Goal: Task Accomplishment & Management: Complete application form

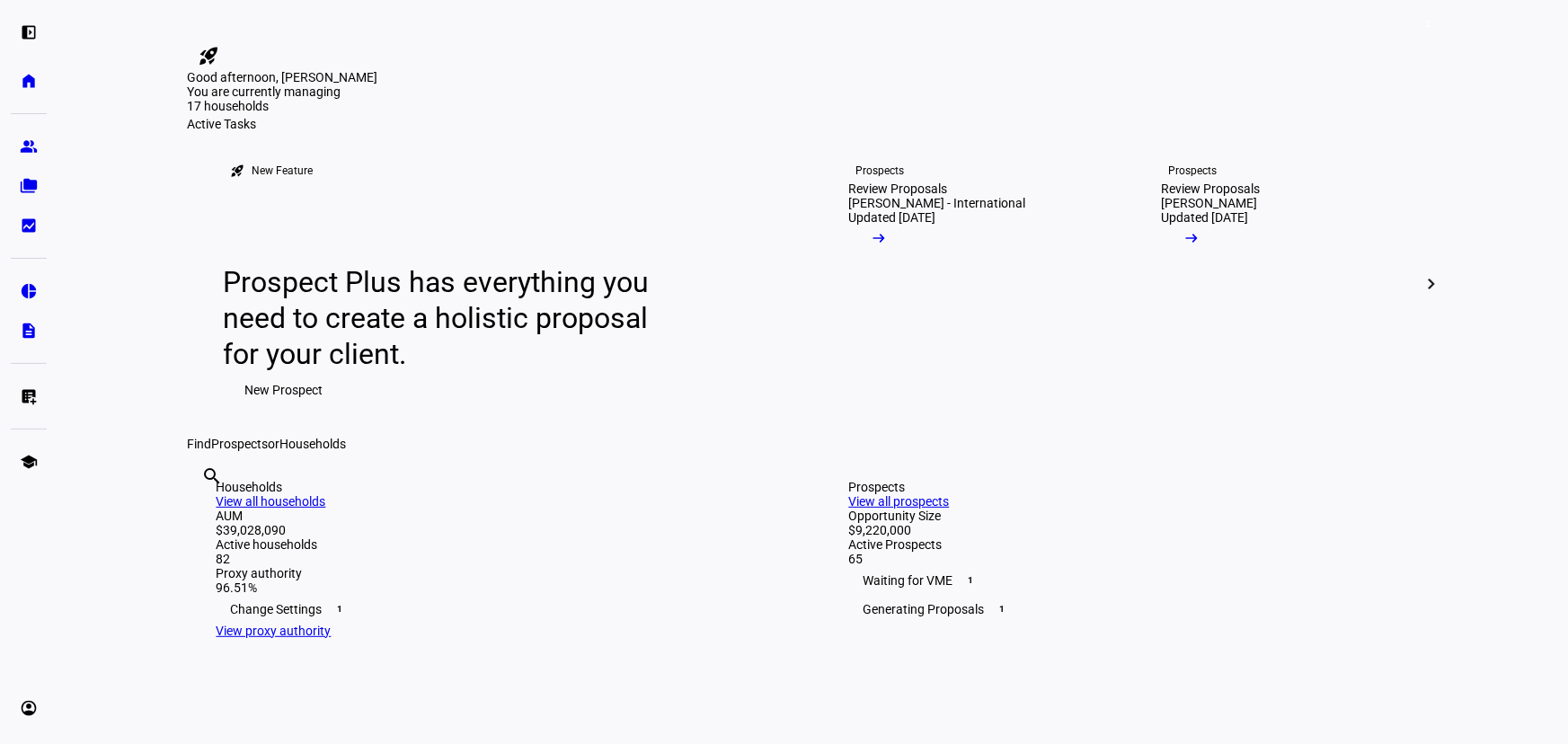
scroll to position [408, 0]
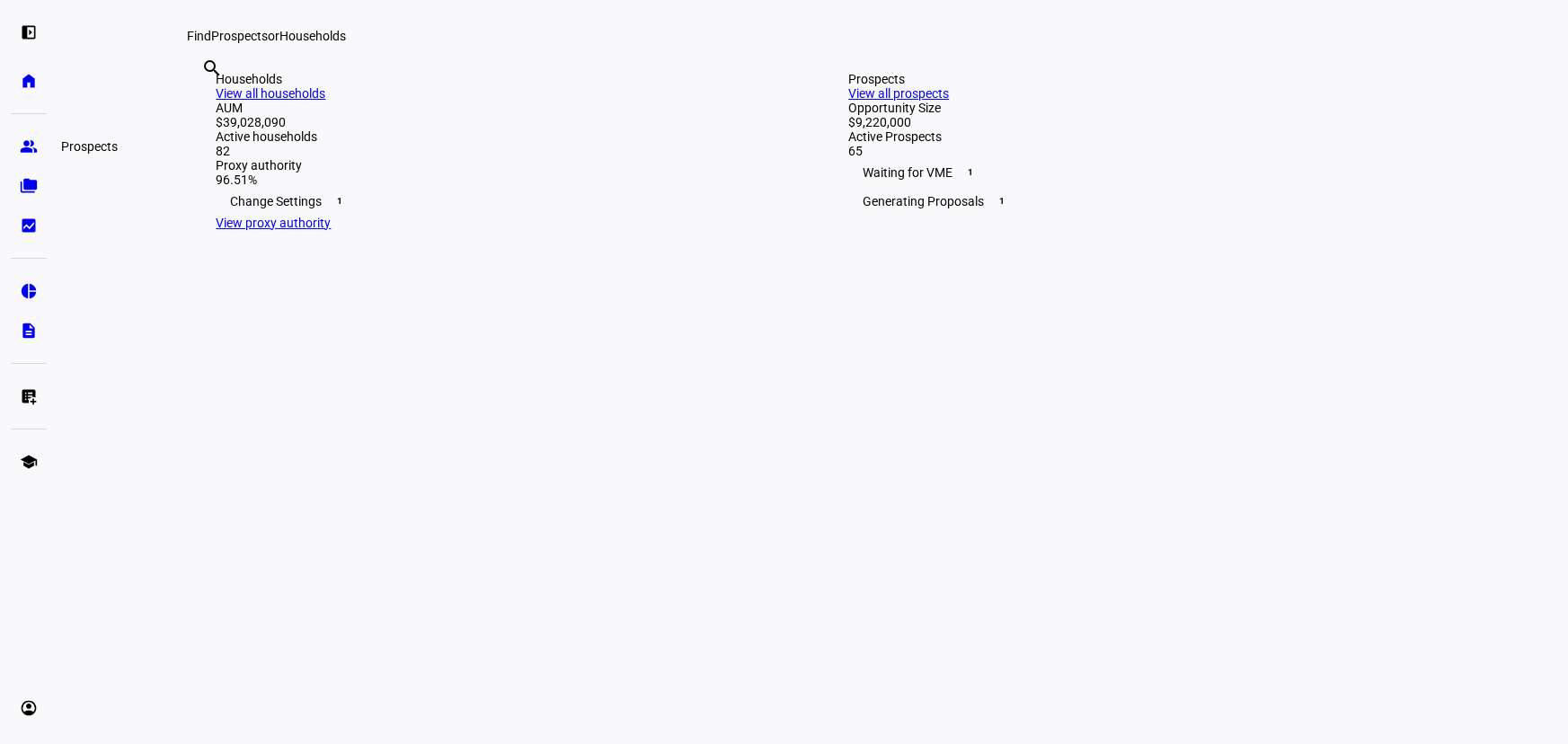
click at [35, 155] on link "group Prospects" at bounding box center [29, 146] width 36 height 36
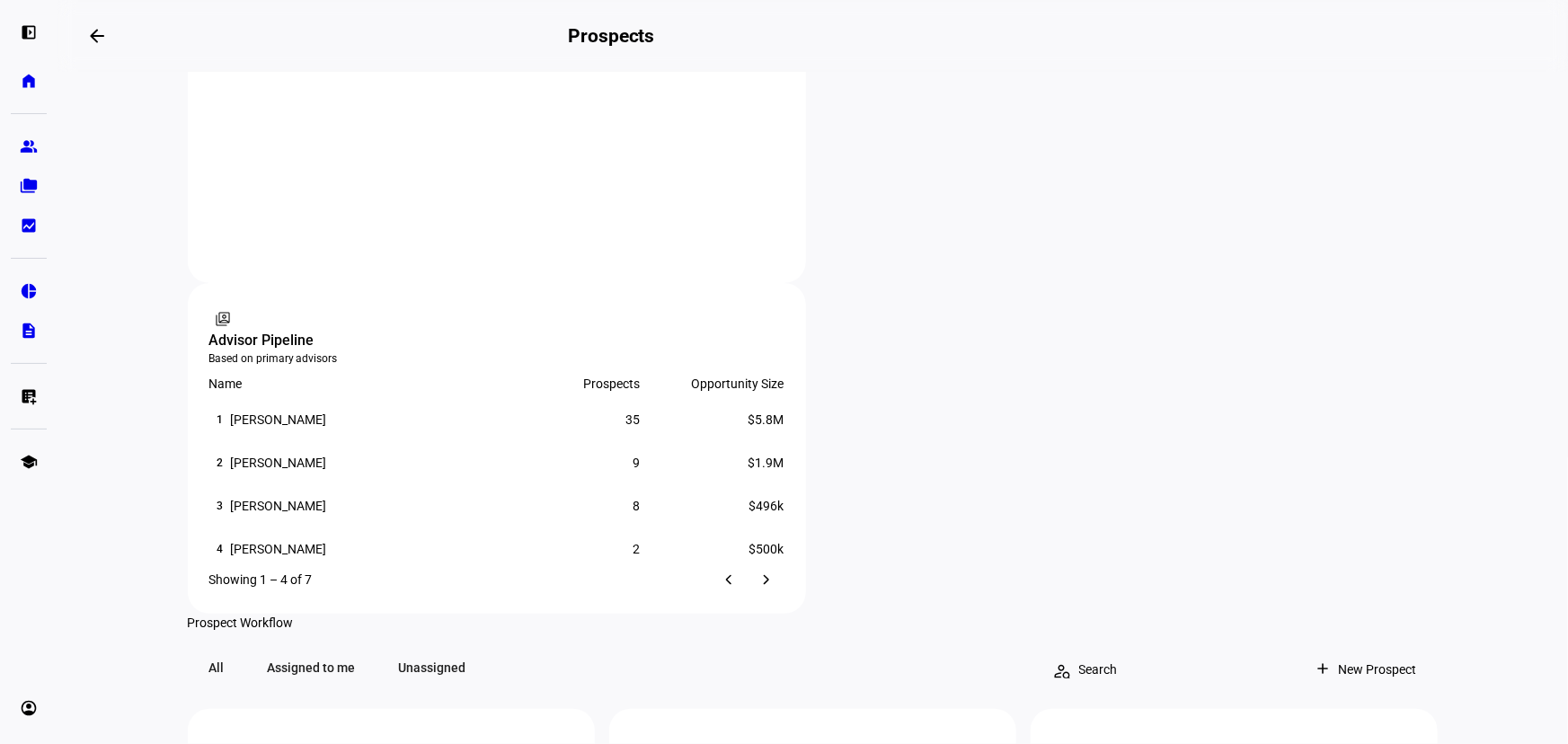
scroll to position [1225, 0]
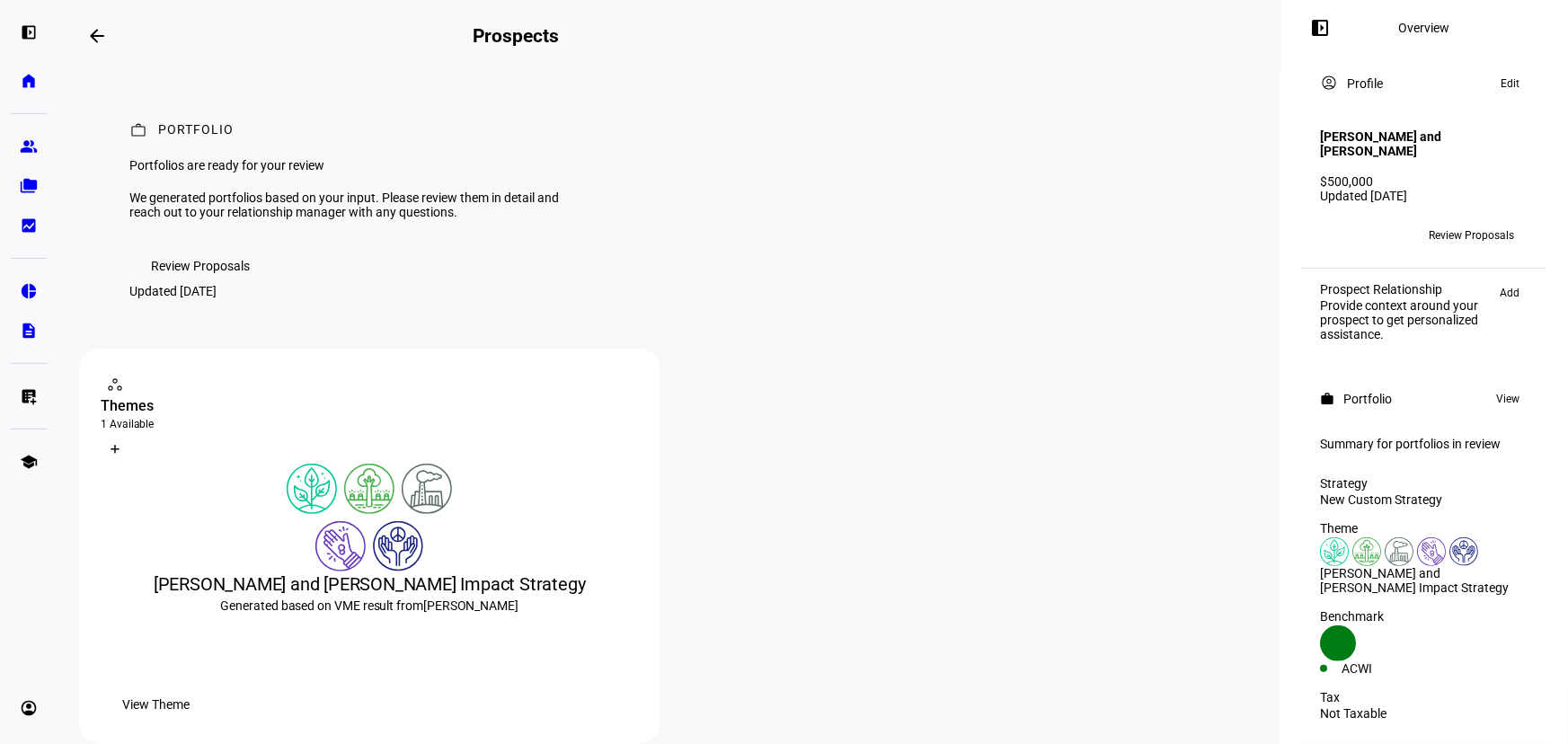
click at [213, 284] on span "Review Proposals" at bounding box center [200, 266] width 98 height 36
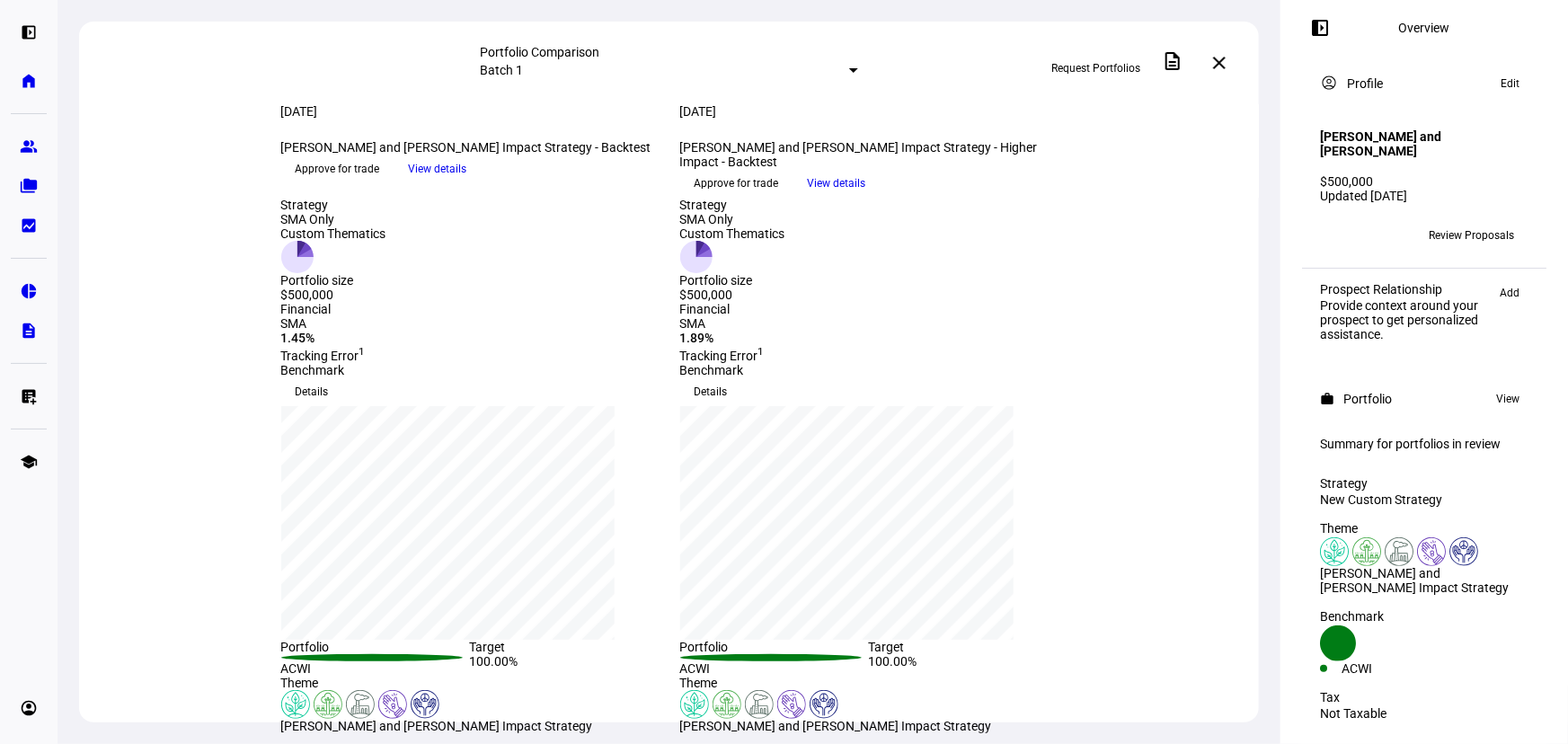
click at [849, 72] on div at bounding box center [853, 70] width 9 height 5
click at [1184, 138] on div at bounding box center [784, 372] width 1568 height 744
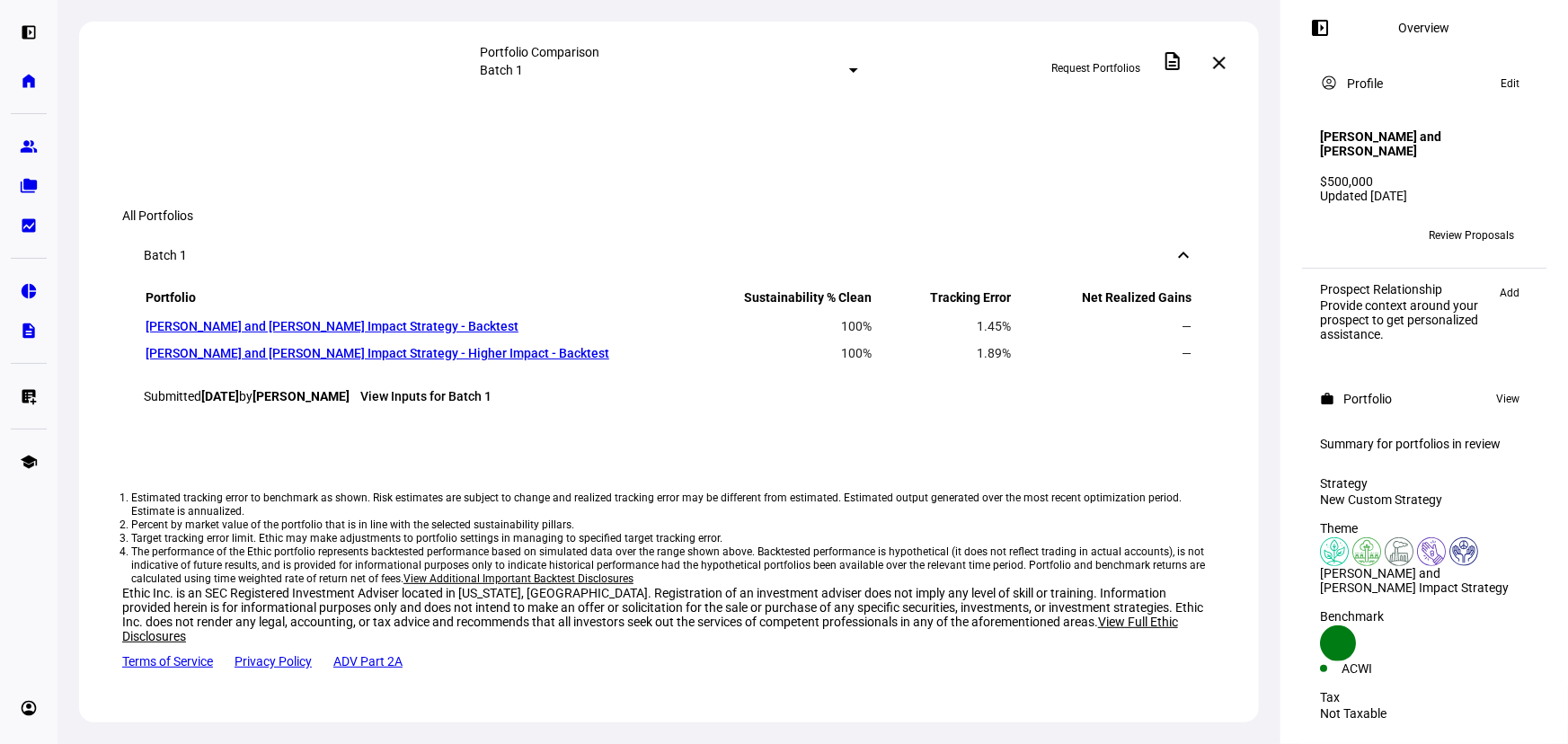
scroll to position [1804, 0]
click at [1501, 90] on span "Edit" at bounding box center [1510, 83] width 19 height 21
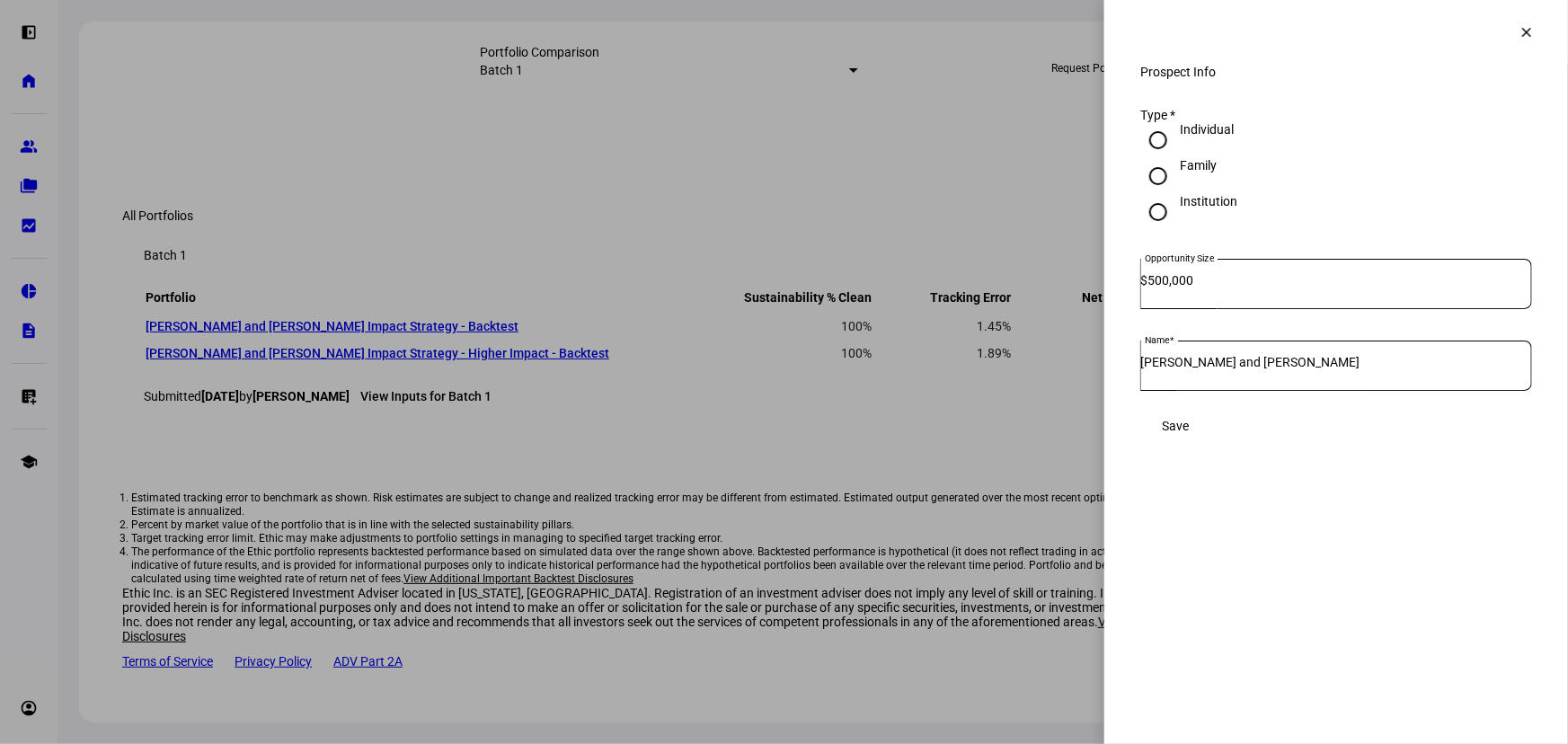
click at [1526, 45] on span at bounding box center [1527, 32] width 43 height 43
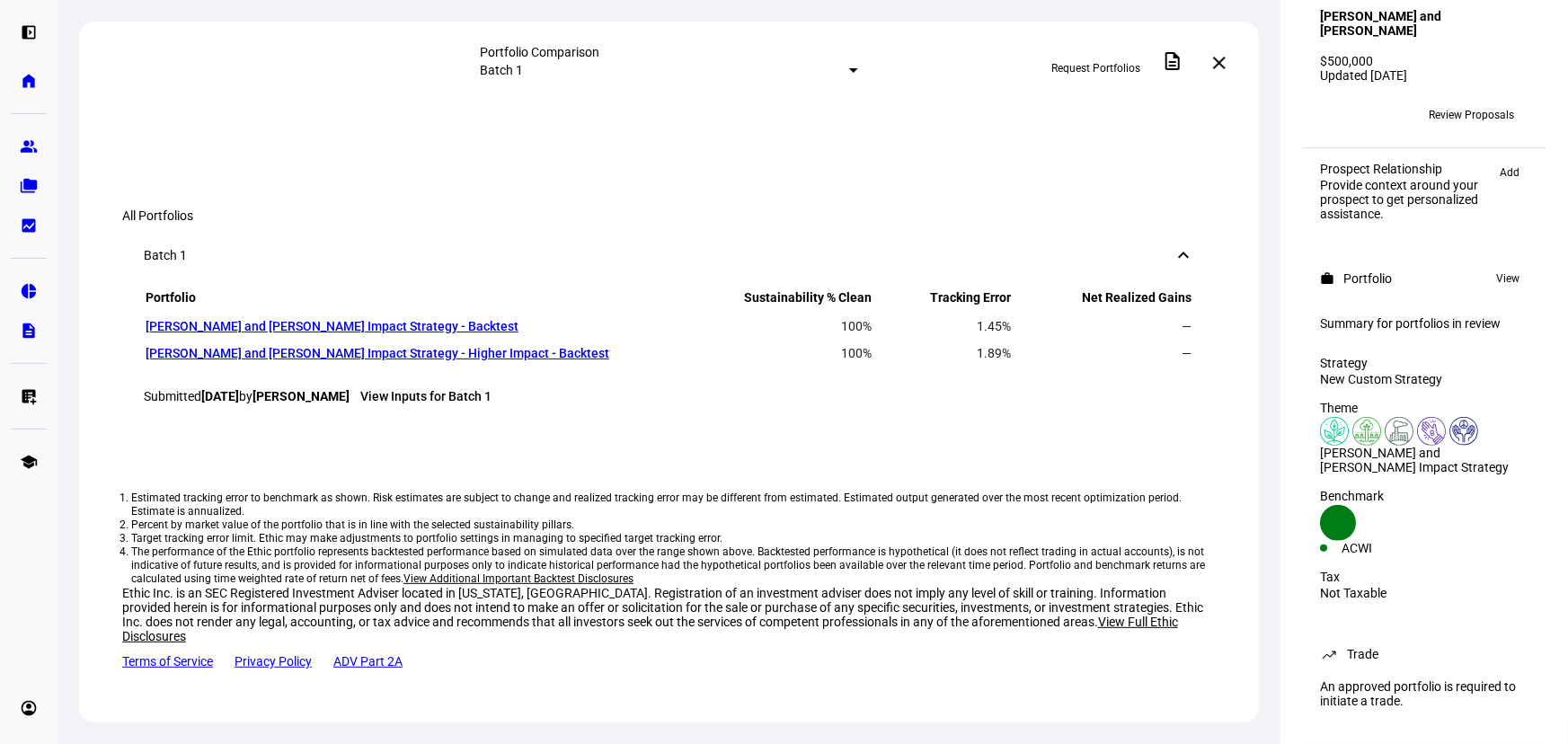
scroll to position [0, 0]
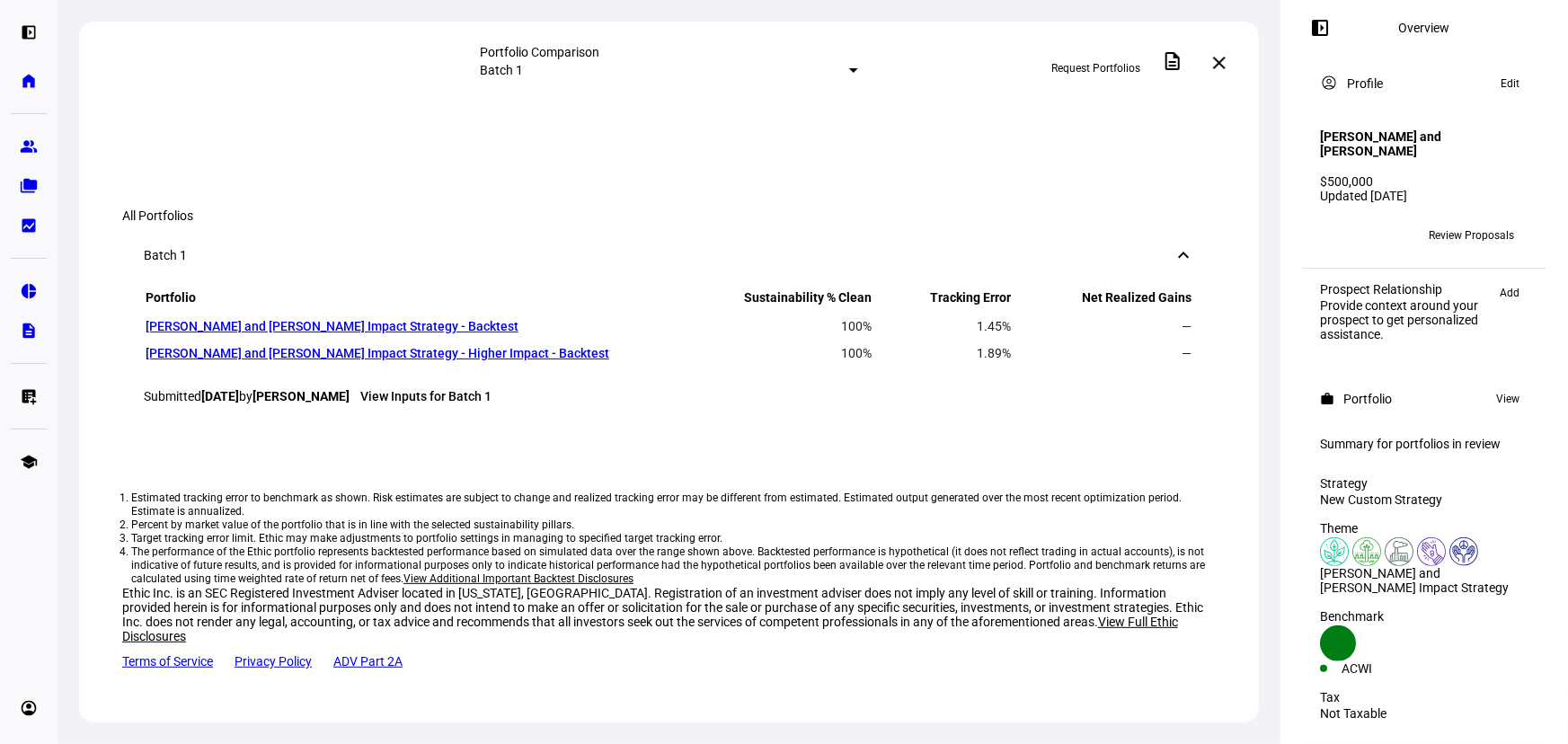
click at [1103, 63] on span "Request Portfolios" at bounding box center [1095, 68] width 89 height 29
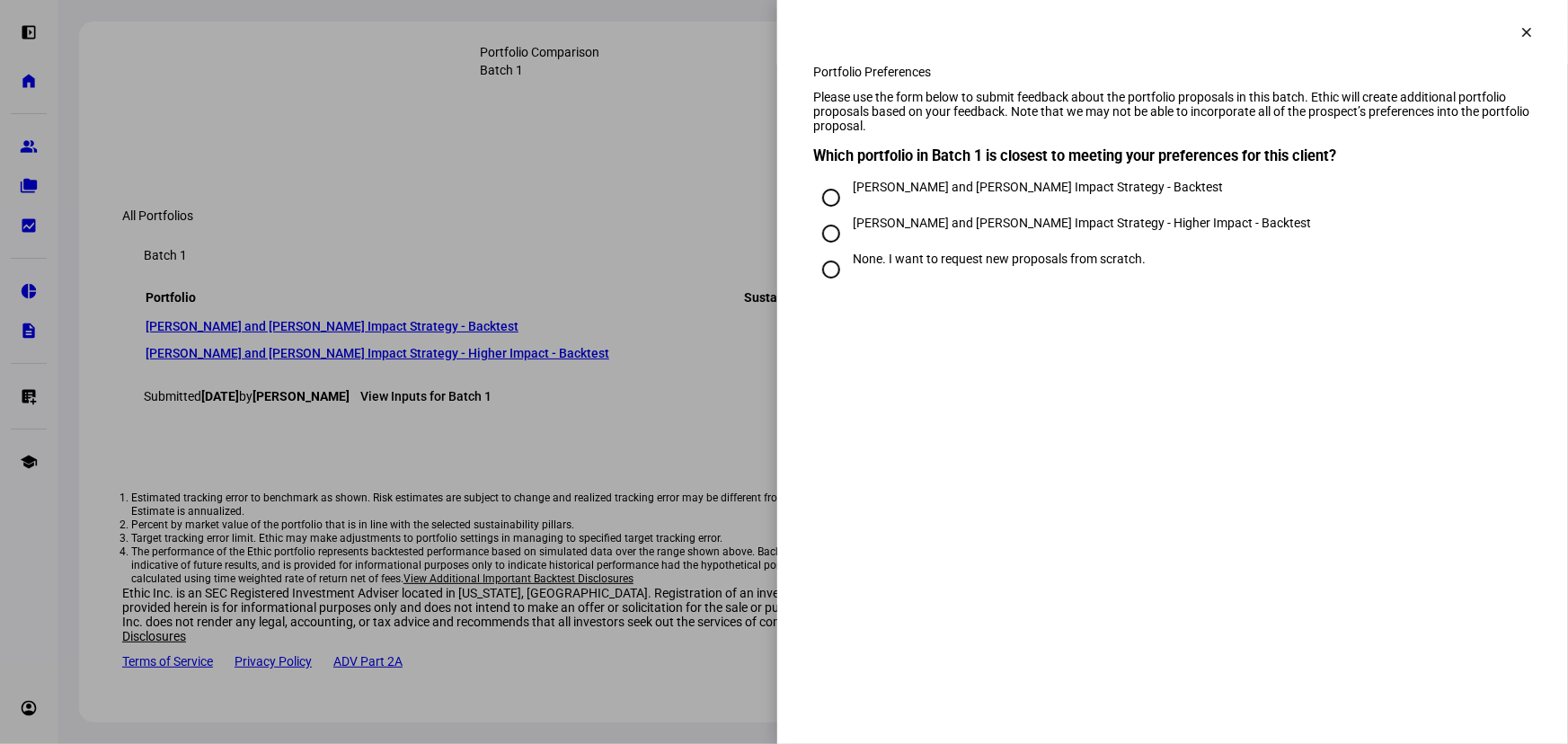
click at [1017, 266] on div "None. I want to request new proposals from scratch." at bounding box center [999, 259] width 293 height 15
click at [849, 288] on input "None. I want to request new proposals from scratch." at bounding box center [830, 269] width 36 height 36
radio input "true"
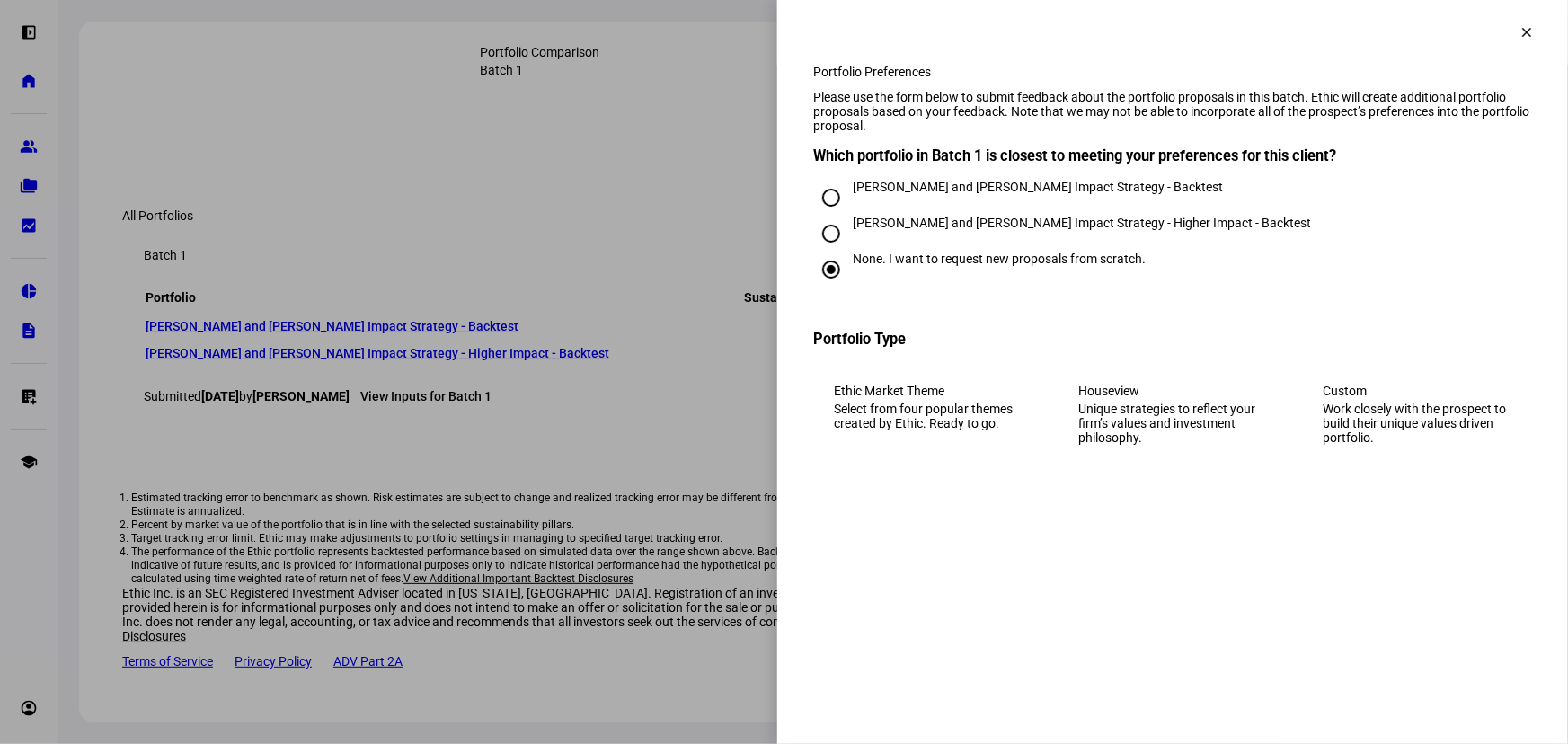
click at [1340, 431] on div "Work closely with the prospect to build their unique values driven portfolio." at bounding box center [1416, 423] width 189 height 43
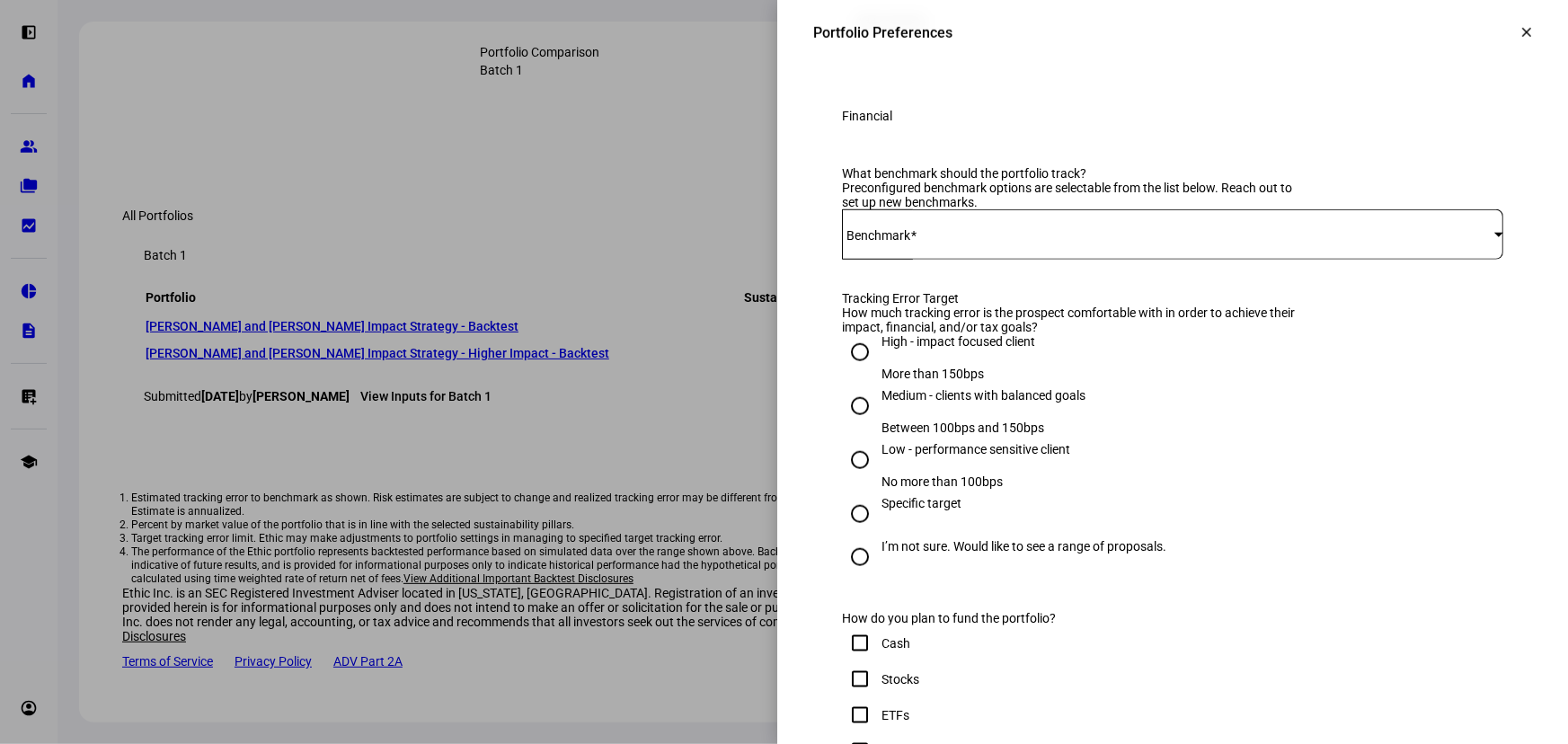
scroll to position [735, 0]
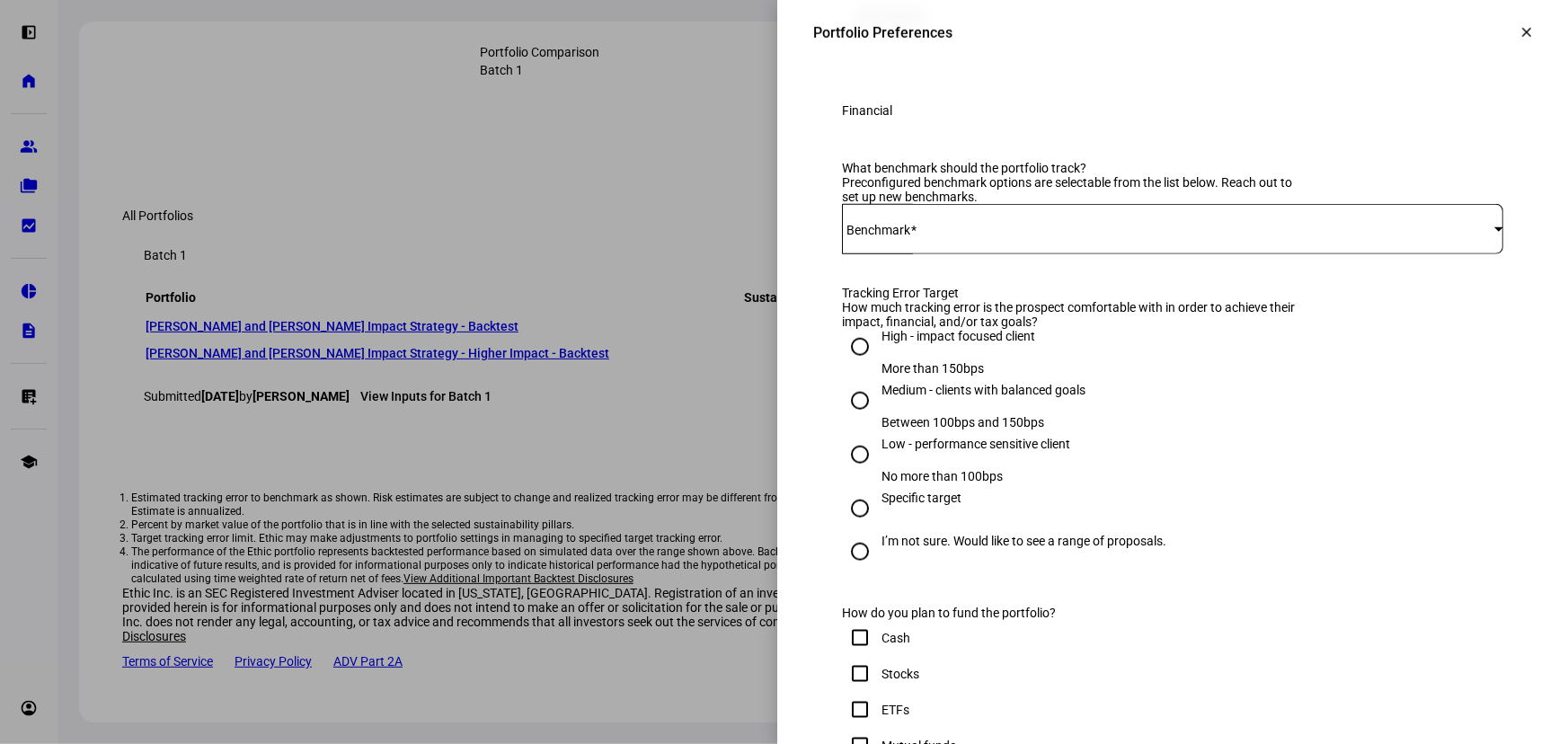
click at [976, 236] on span at bounding box center [1168, 229] width 652 height 15
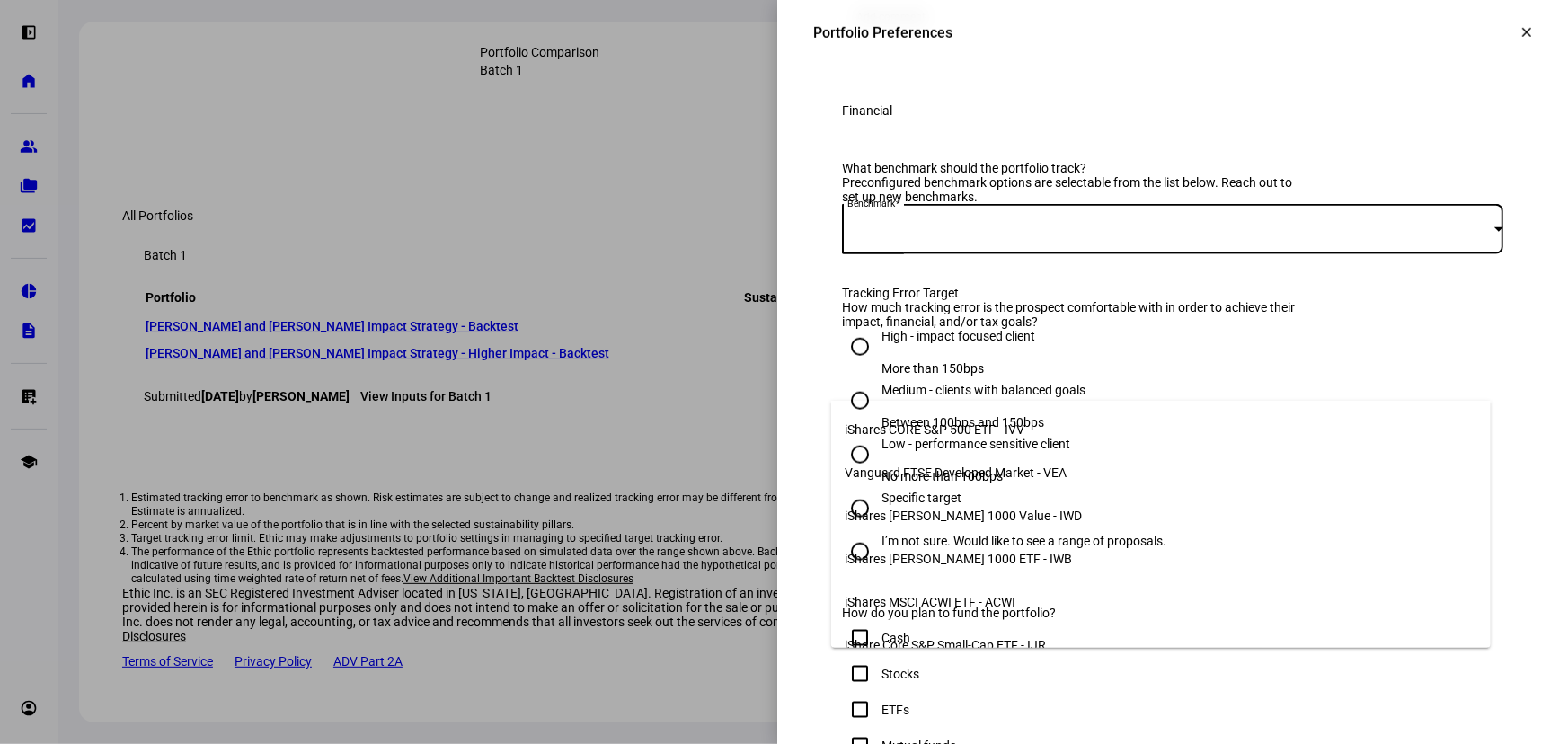
click at [972, 426] on span "iShares CORE S&P 500 ETF - IVV" at bounding box center [935, 429] width 179 height 15
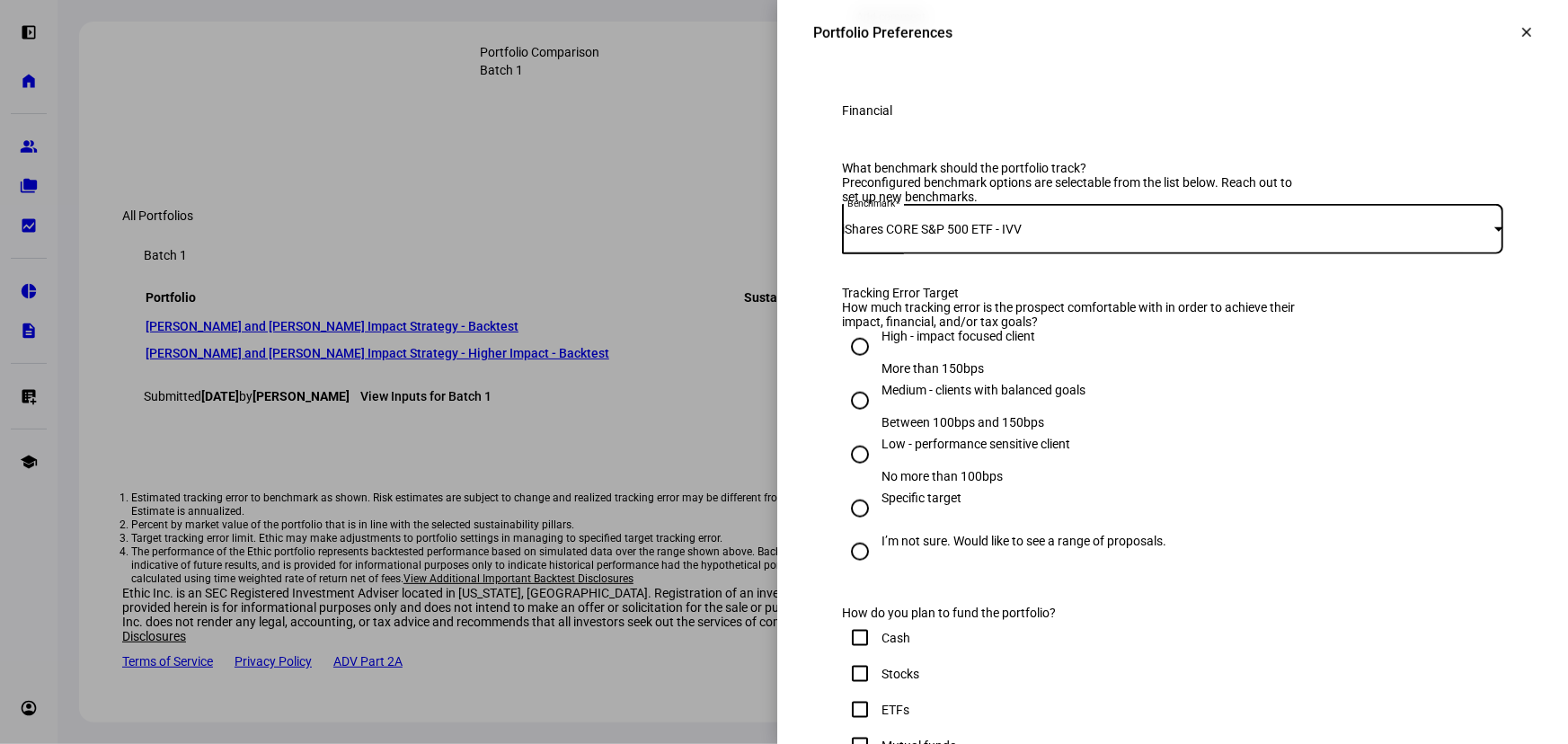
scroll to position [817, 0]
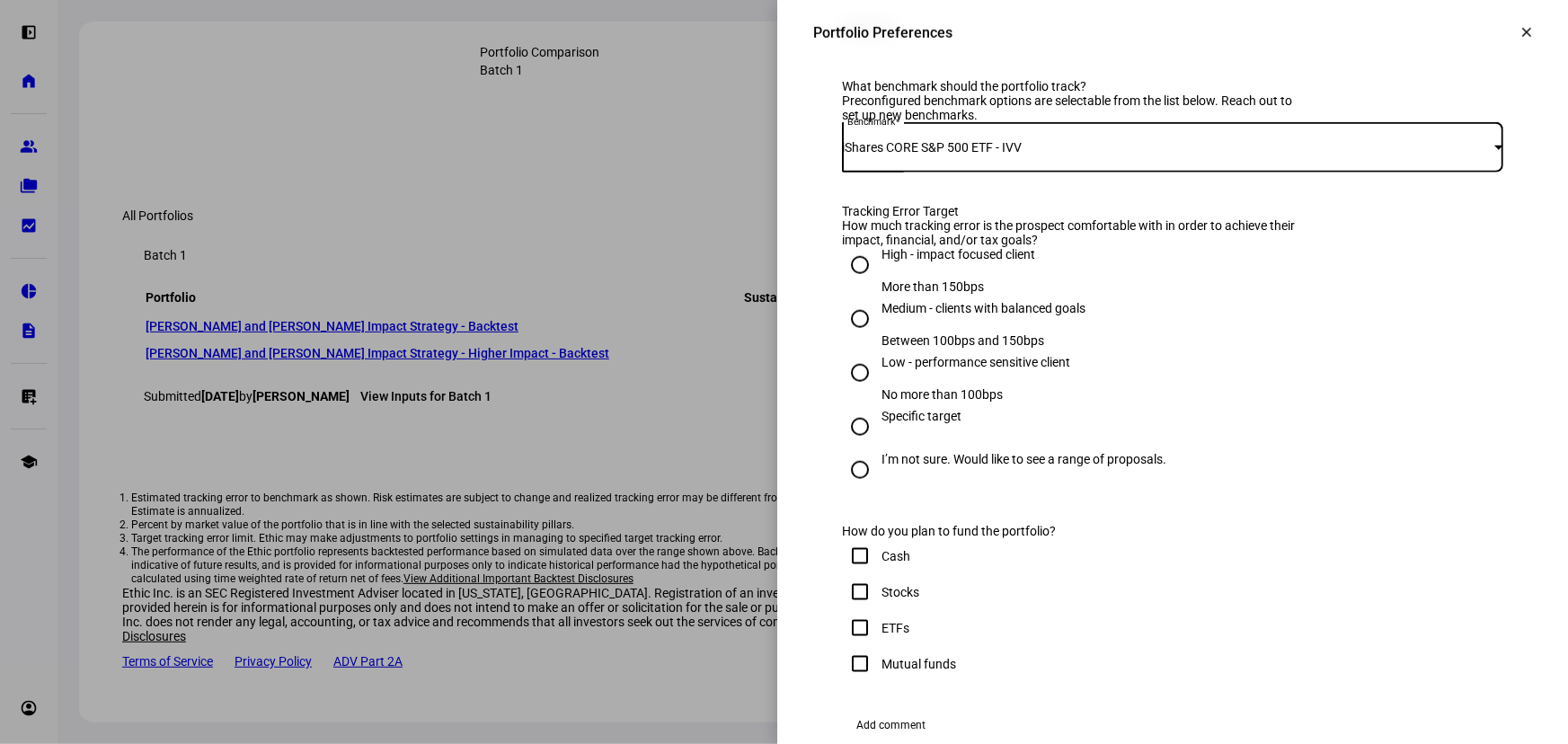
click at [851, 337] on input "Medium - clients with balanced goals Between 100bps and 150bps" at bounding box center [860, 318] width 36 height 36
radio input "true"
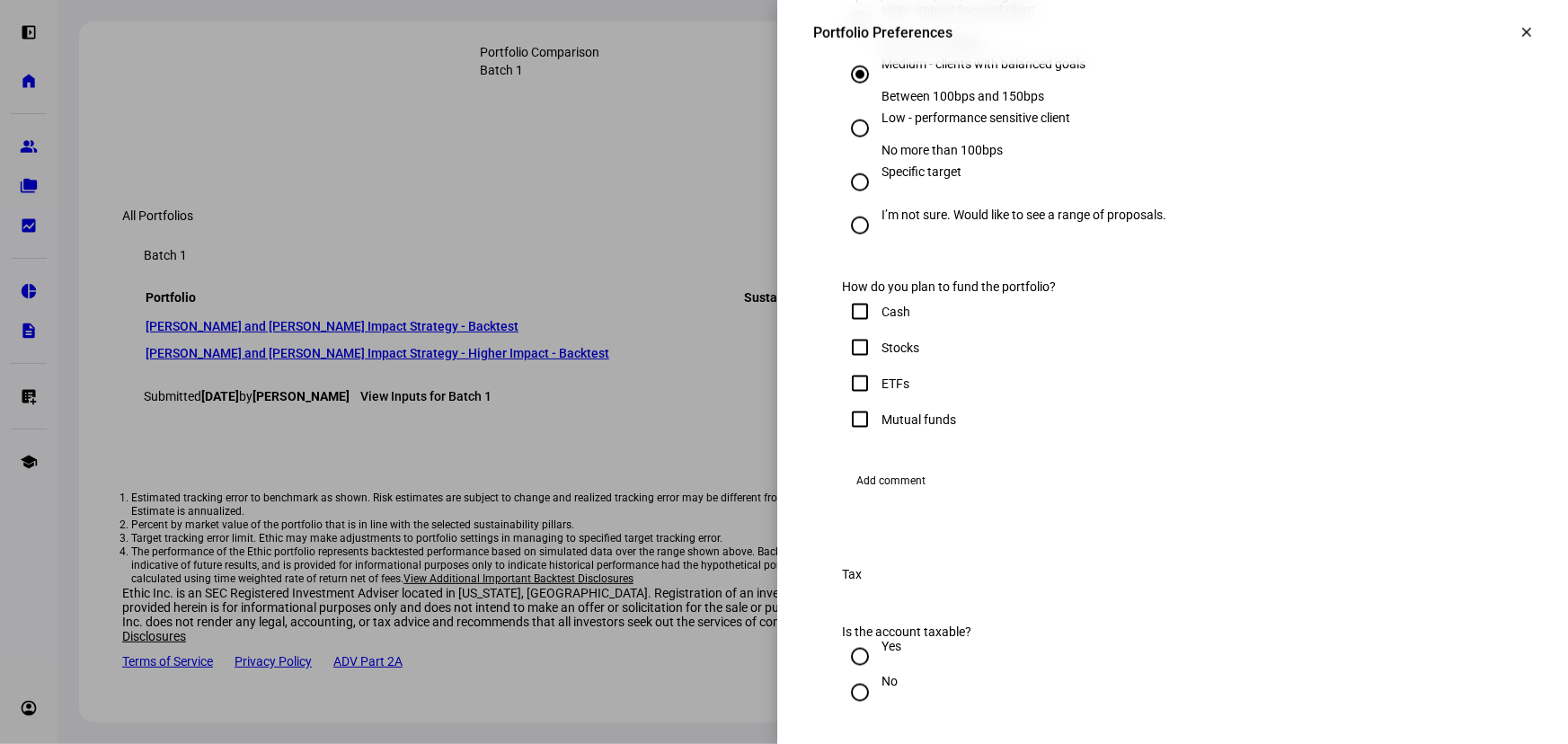
scroll to position [1143, 0]
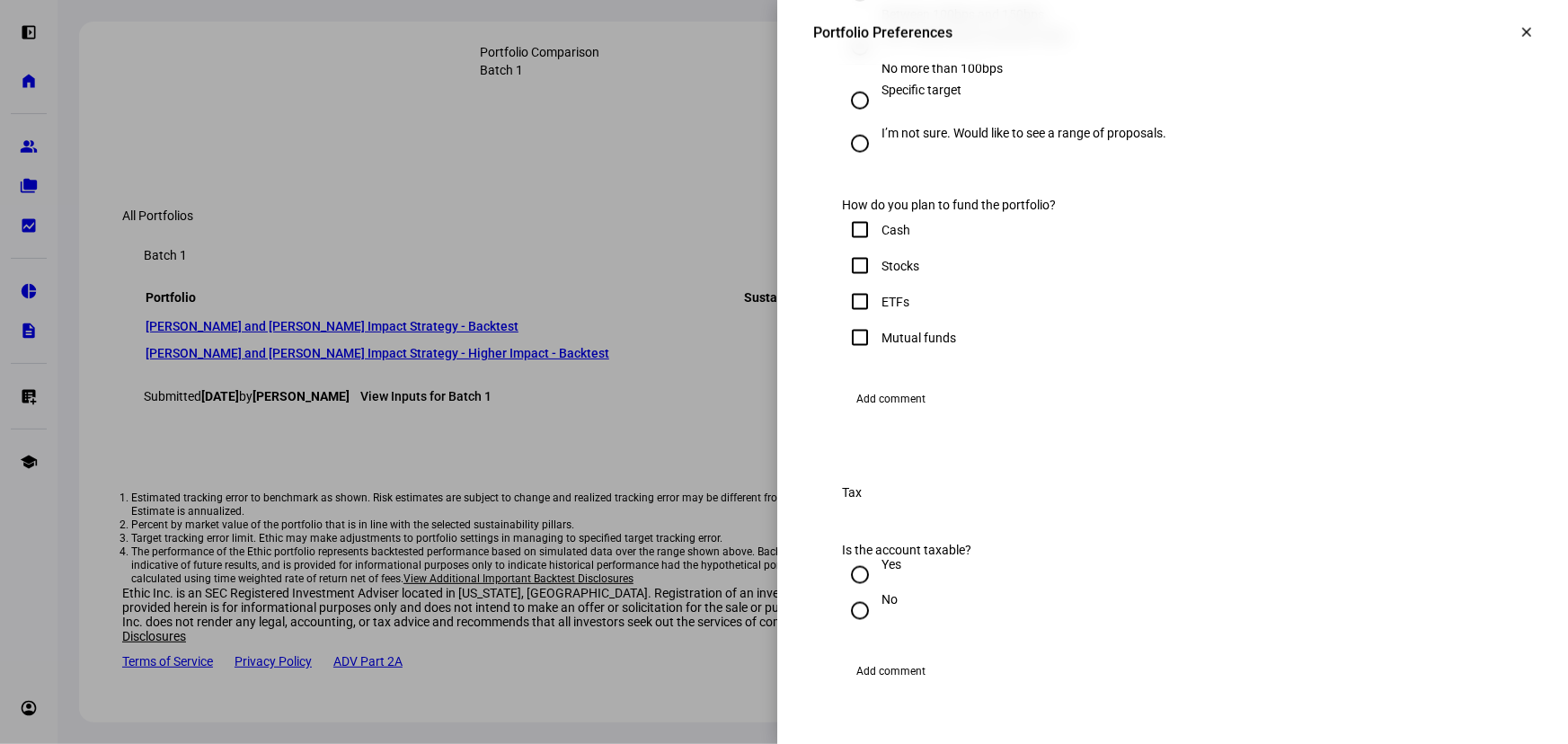
click at [852, 248] on input "Cash" at bounding box center [860, 230] width 36 height 36
checkbox input "true"
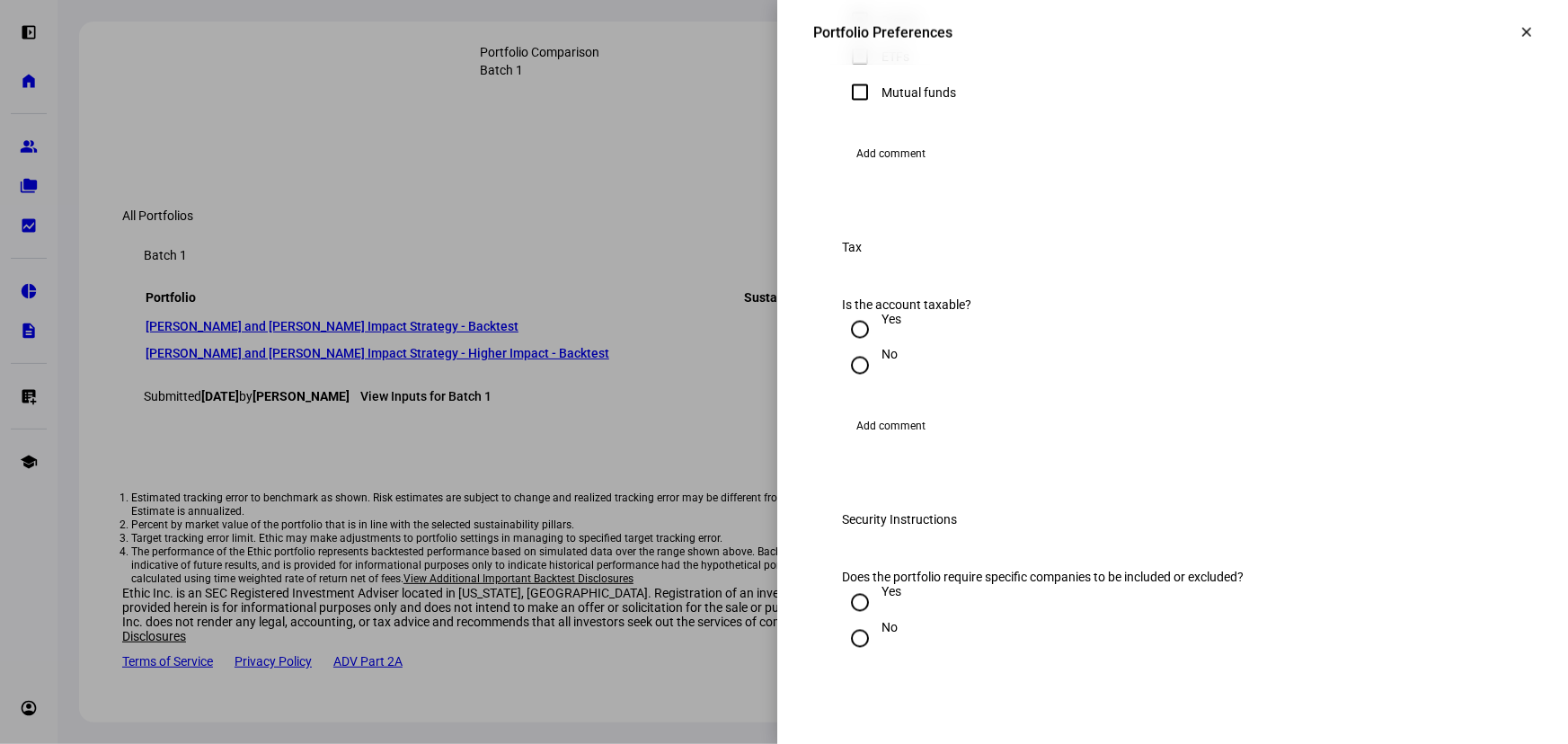
scroll to position [1552, 0]
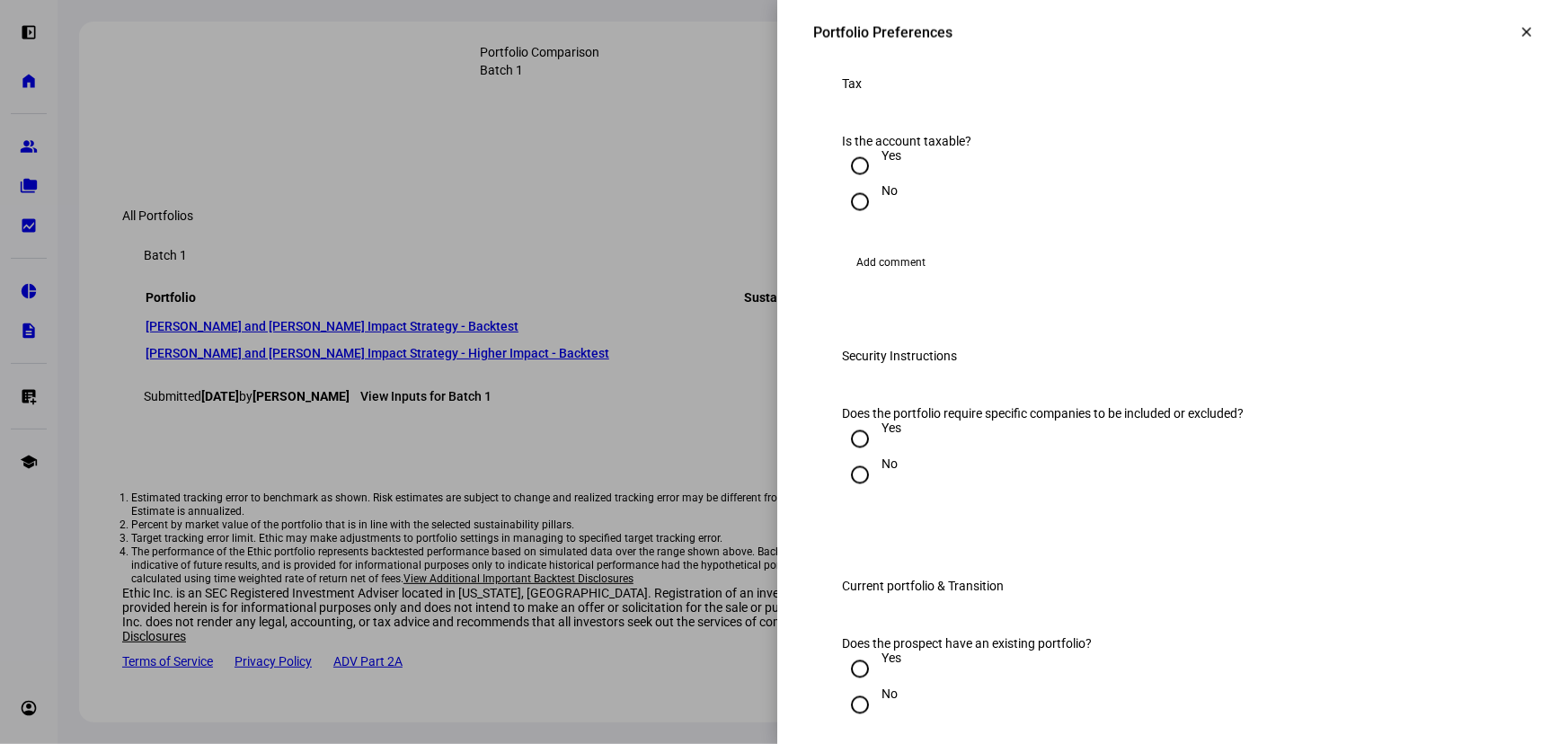
click at [845, 184] on input "Yes" at bounding box center [860, 166] width 36 height 36
radio input "true"
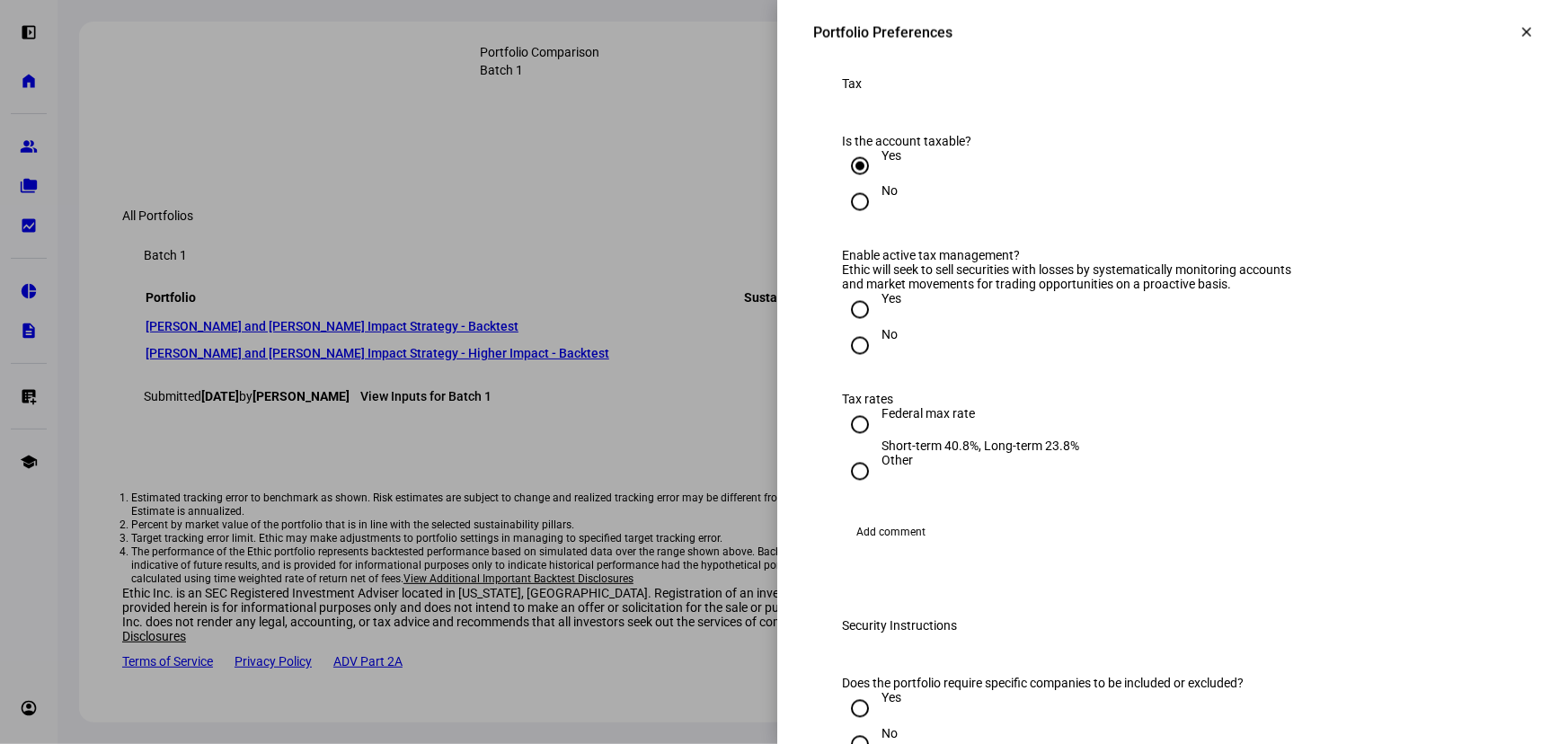
scroll to position [1715, 0]
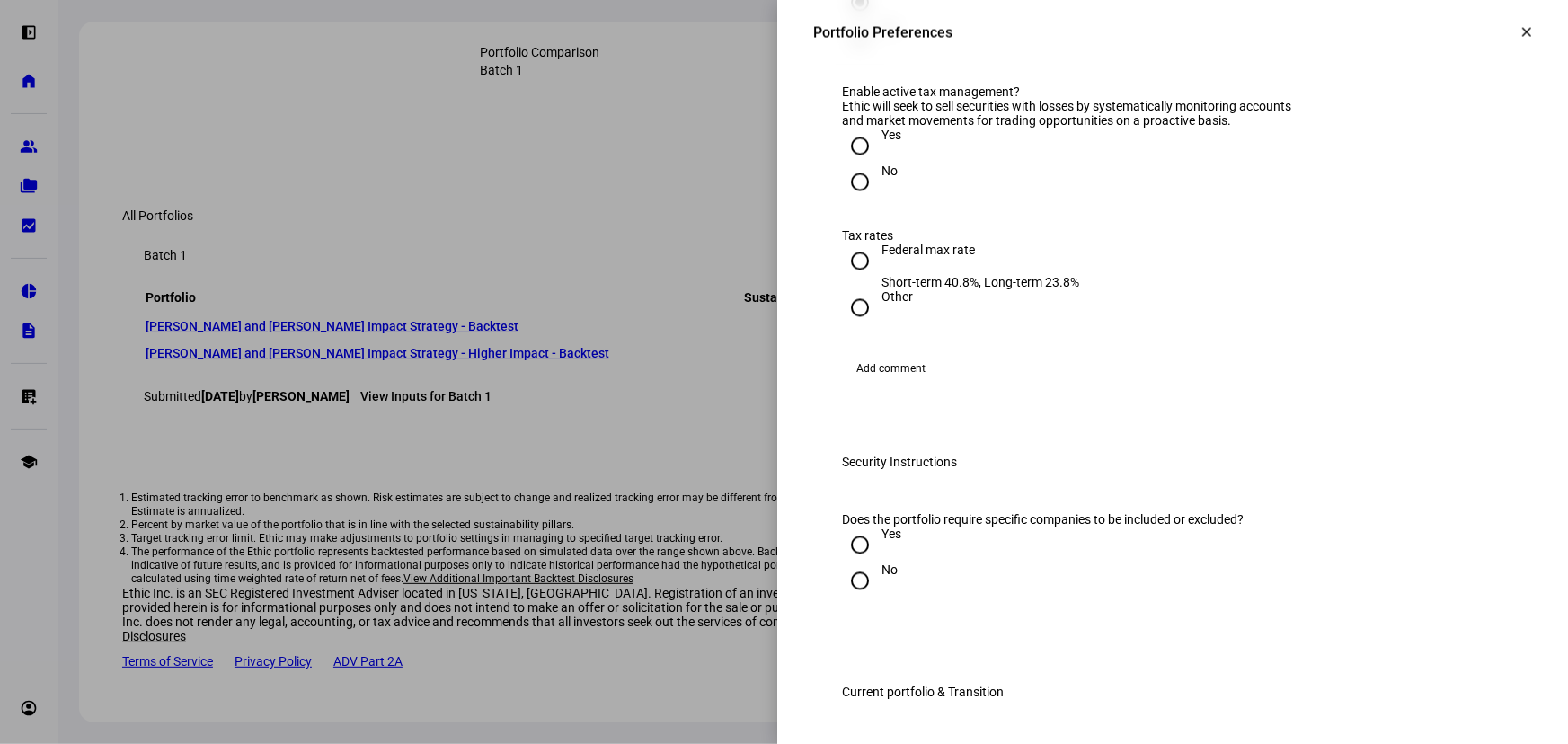
click at [882, 143] on div "Yes" at bounding box center [891, 136] width 19 height 15
click at [873, 165] on input "Yes" at bounding box center [860, 146] width 36 height 36
radio input "true"
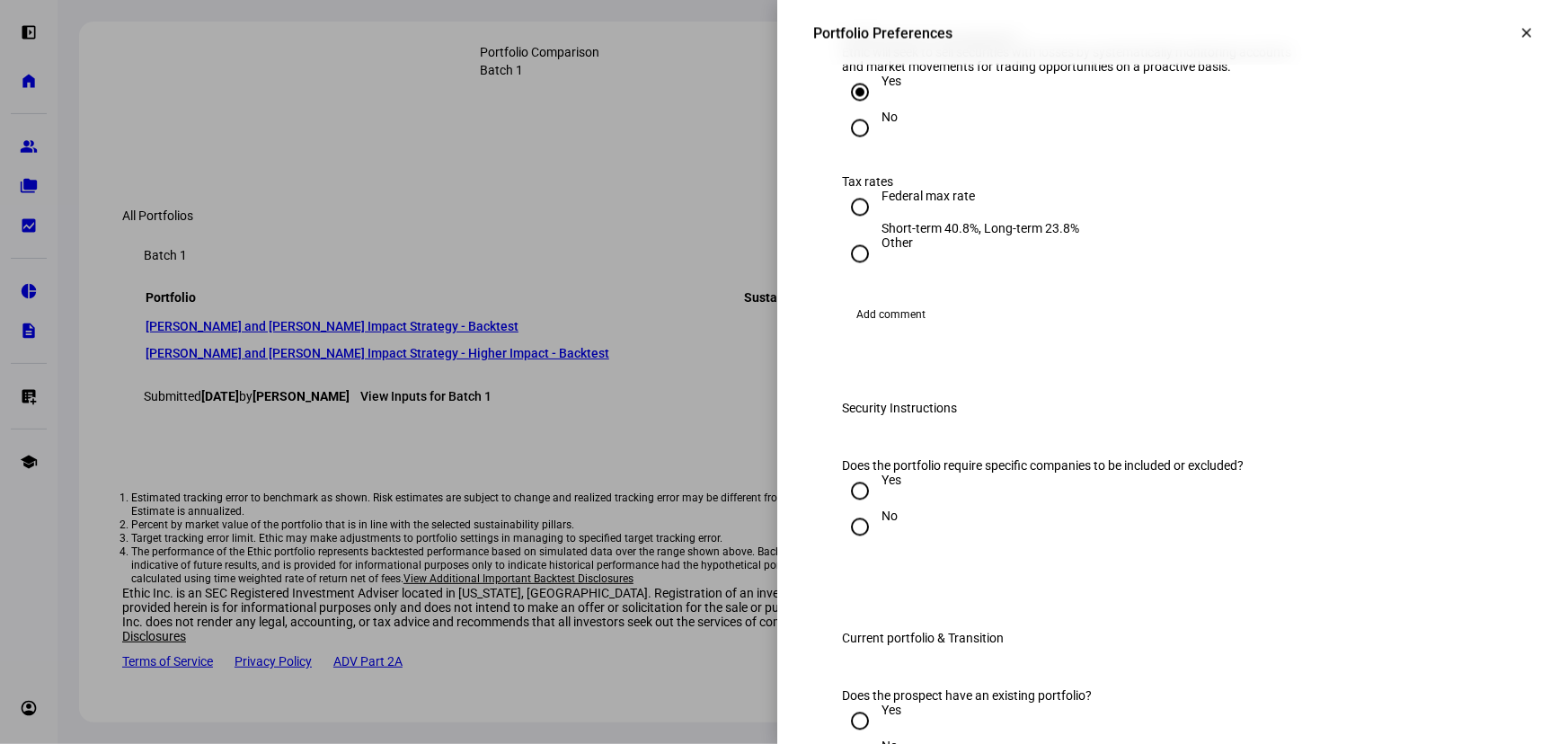
scroll to position [1797, 0]
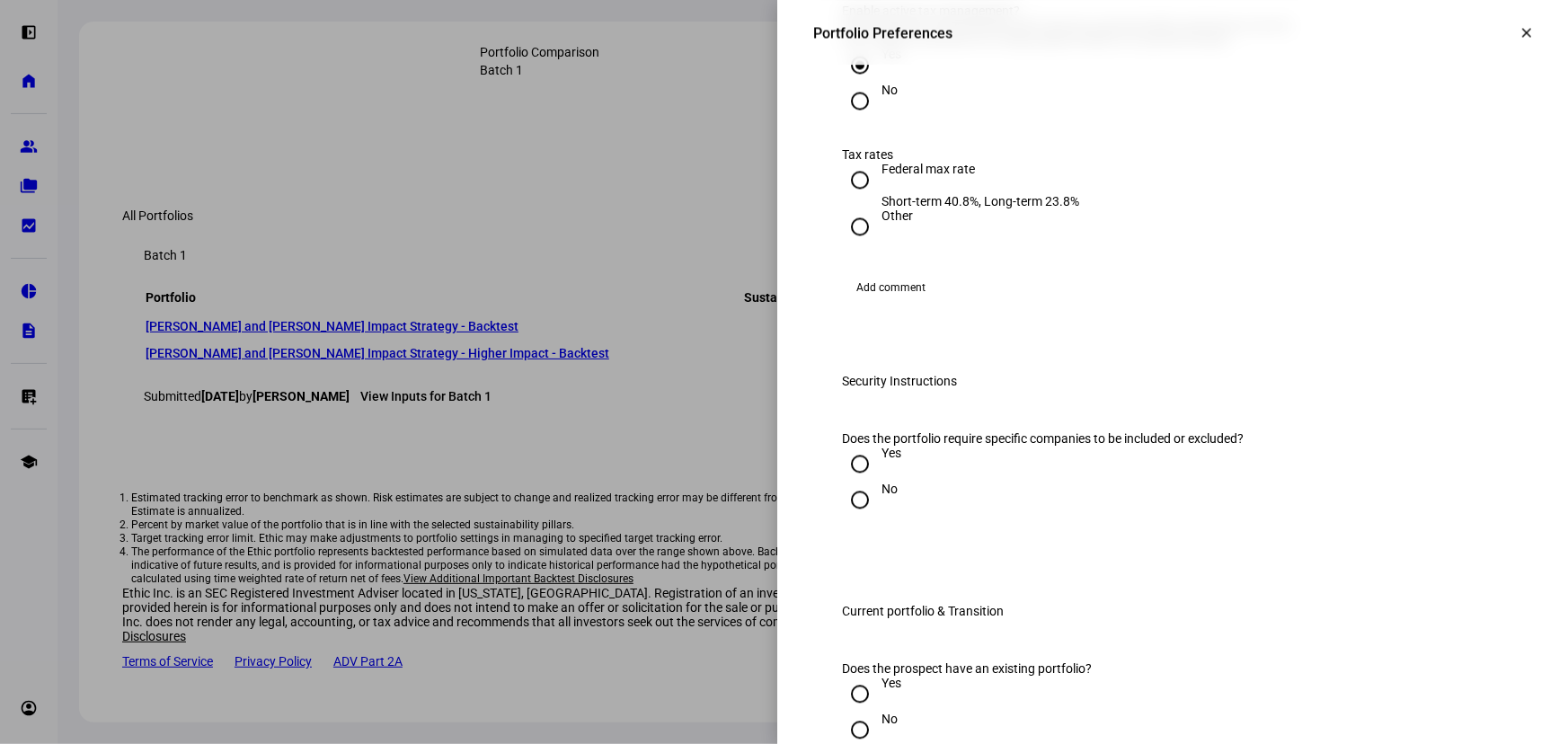
click at [842, 198] on input "Federal max rate Short-term 40.8%, Long-term 23.8%" at bounding box center [860, 179] width 36 height 36
radio input "true"
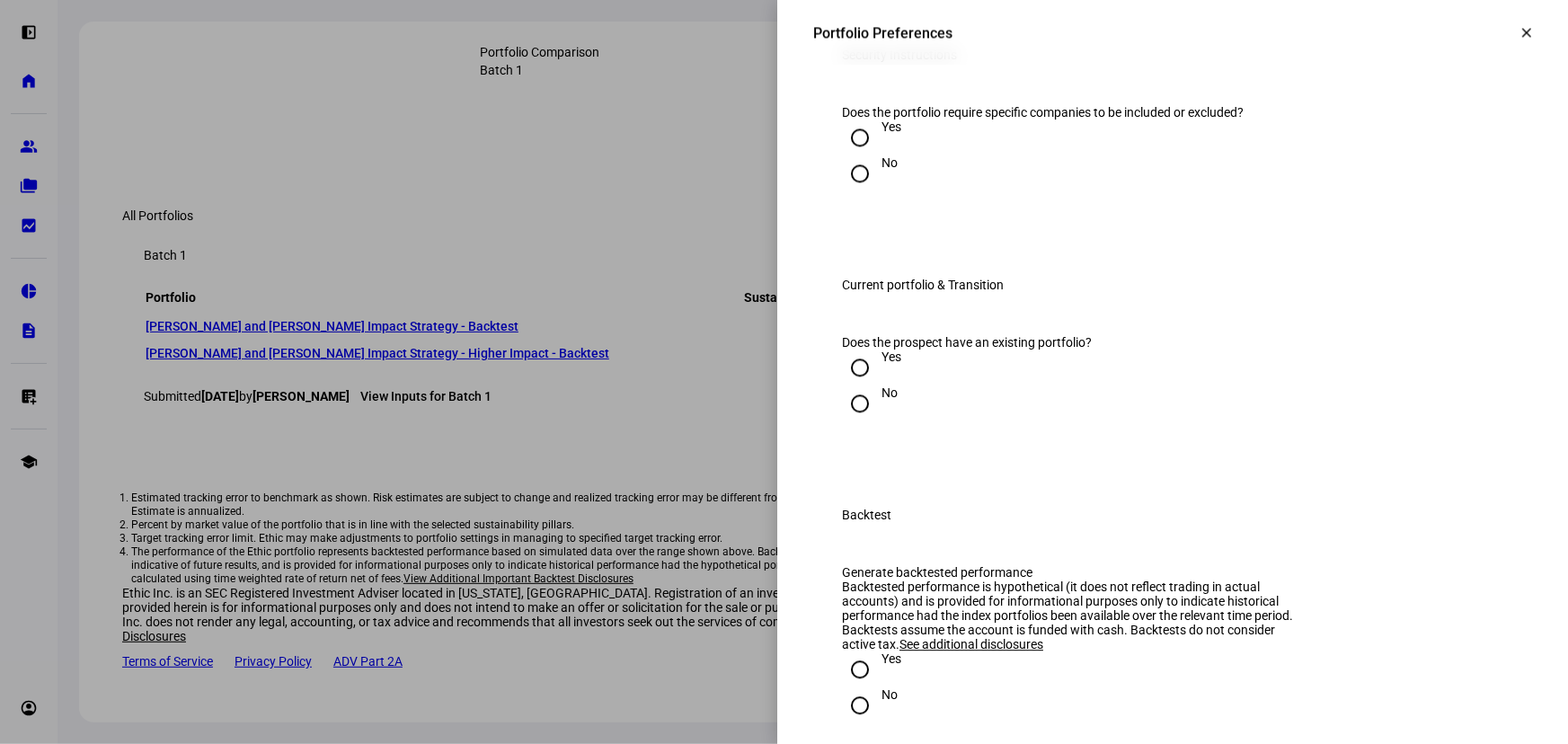
scroll to position [2205, 0]
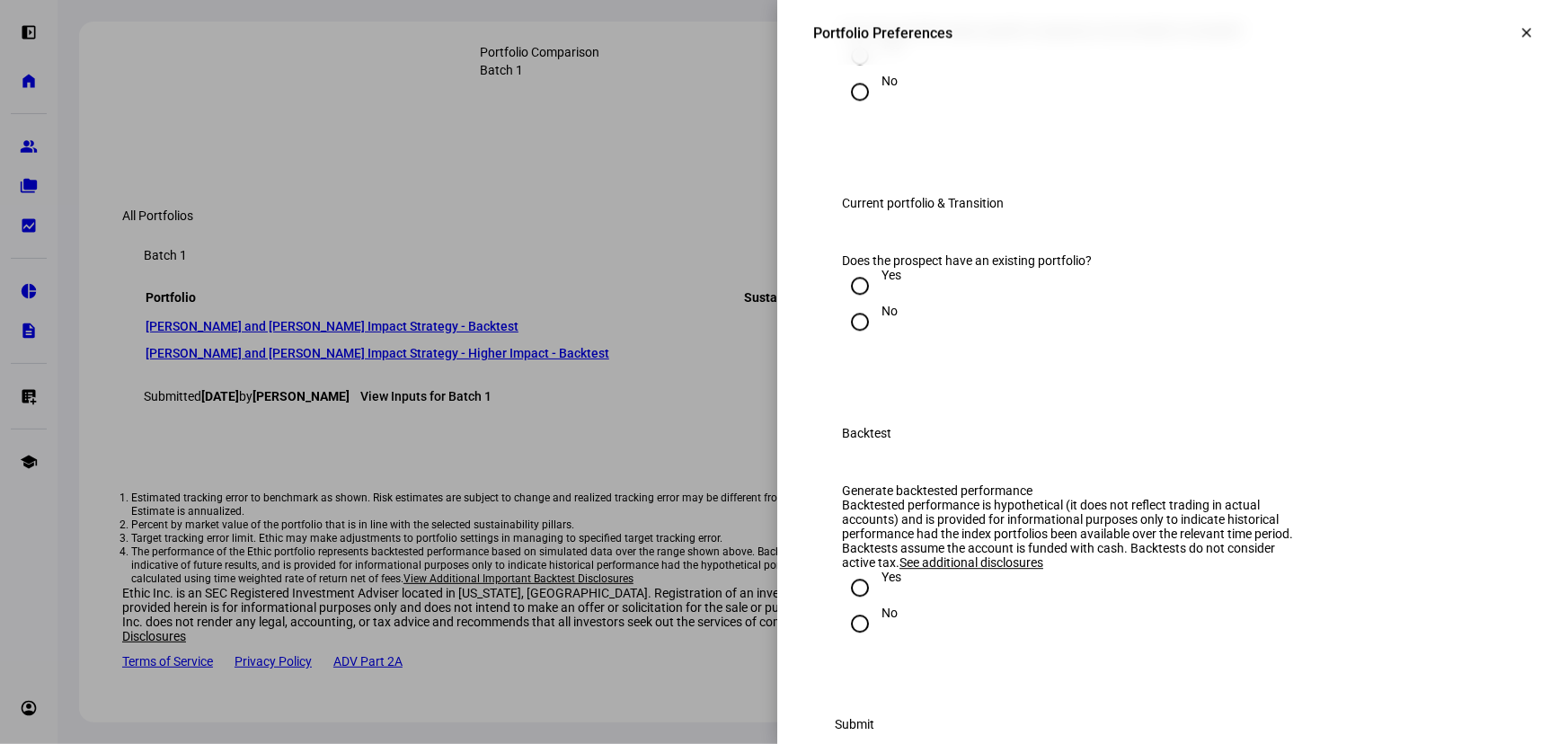
click at [842, 109] on input "No" at bounding box center [860, 91] width 36 height 36
radio input "true"
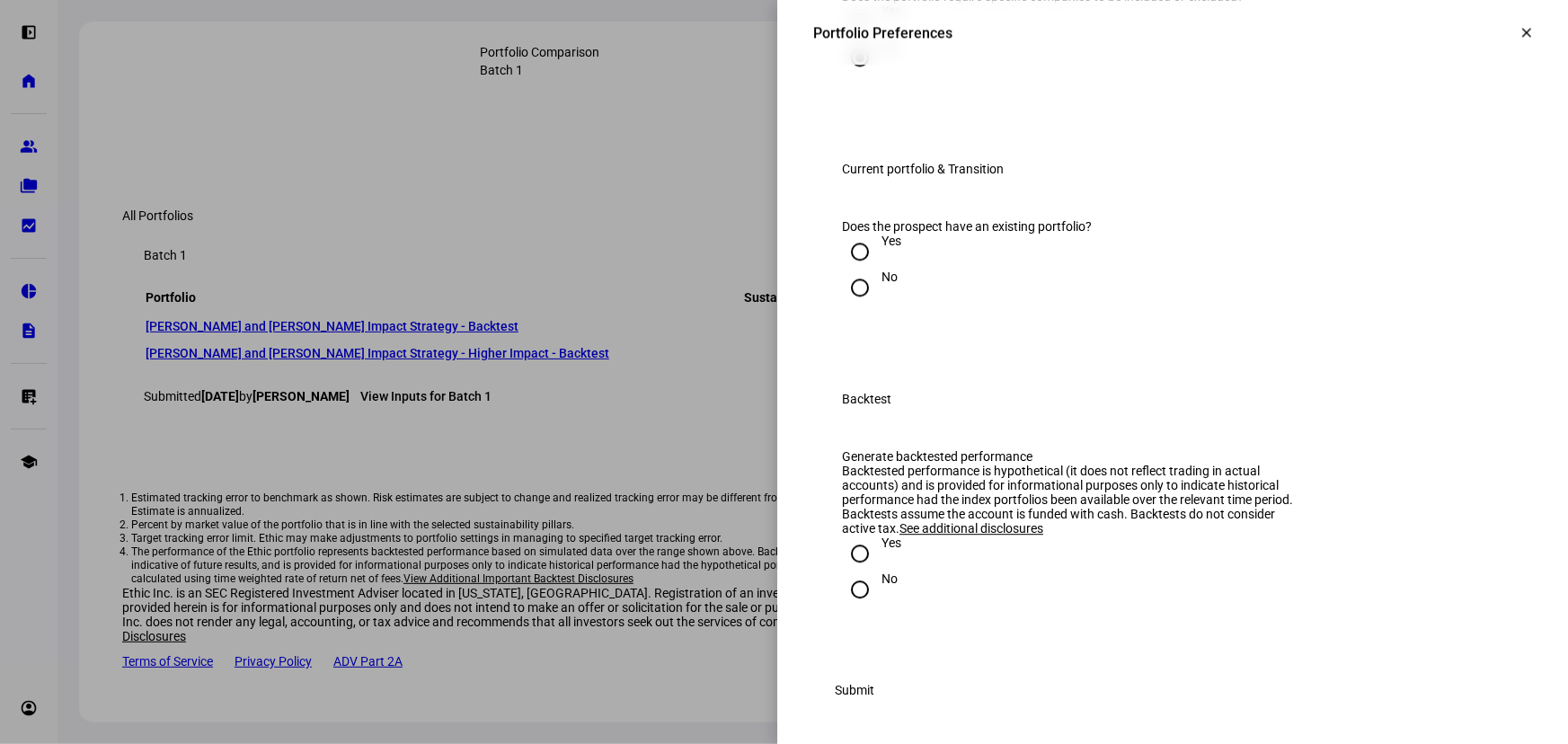
scroll to position [2451, 0]
click at [853, 305] on input "No" at bounding box center [860, 287] width 36 height 36
radio input "true"
click at [852, 599] on input "No" at bounding box center [860, 589] width 36 height 36
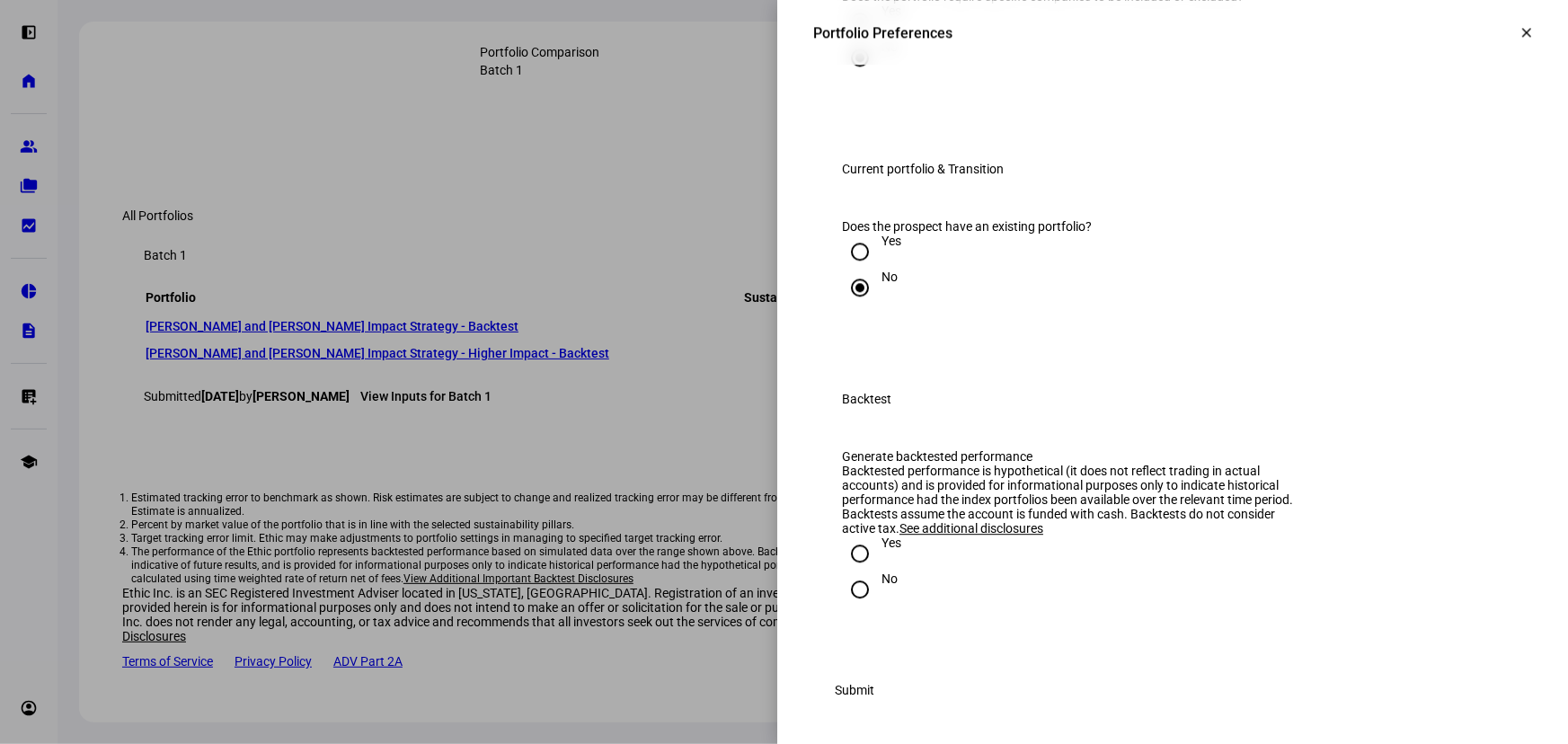
radio input "true"
click at [875, 692] on span "Submit" at bounding box center [854, 690] width 40 height 36
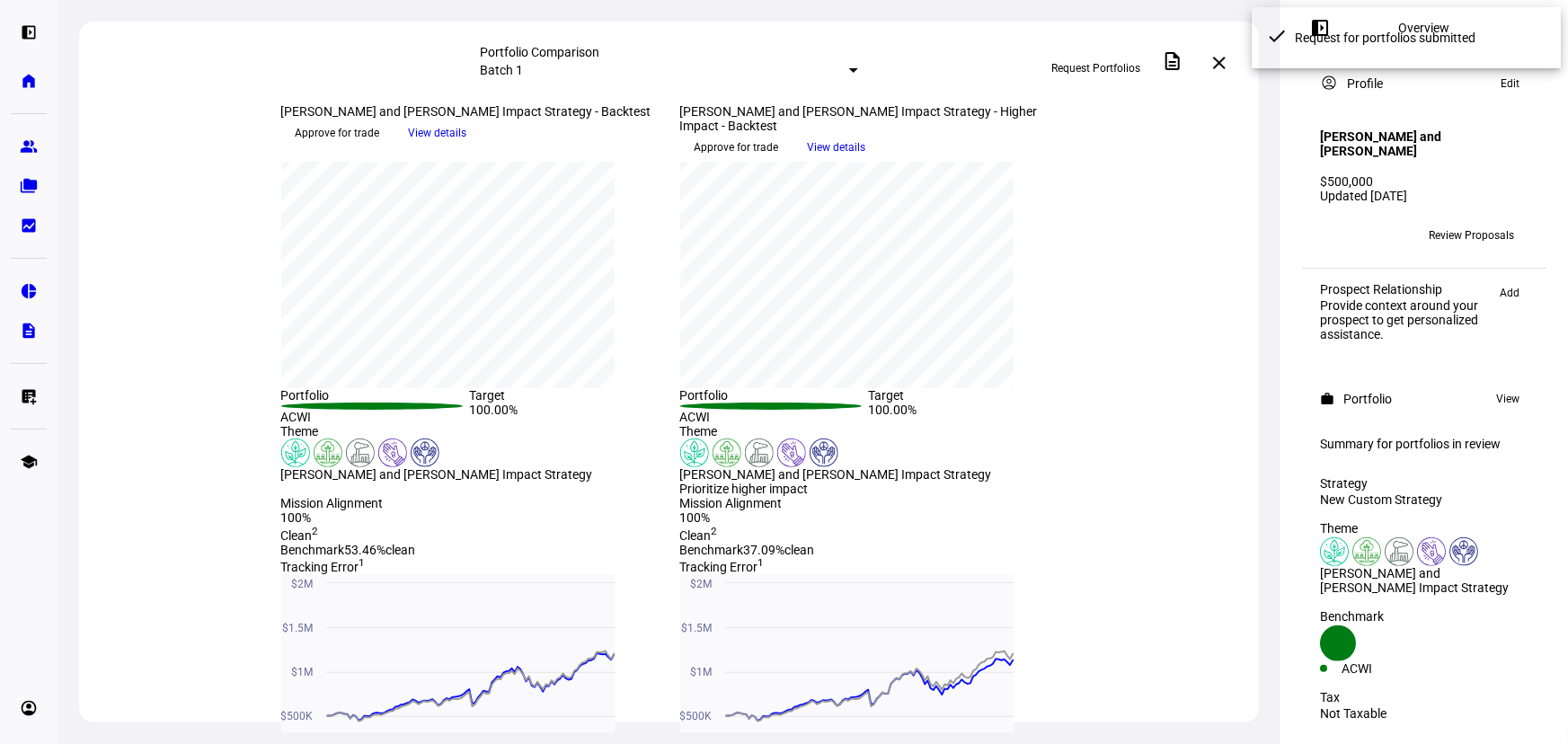
scroll to position [0, 0]
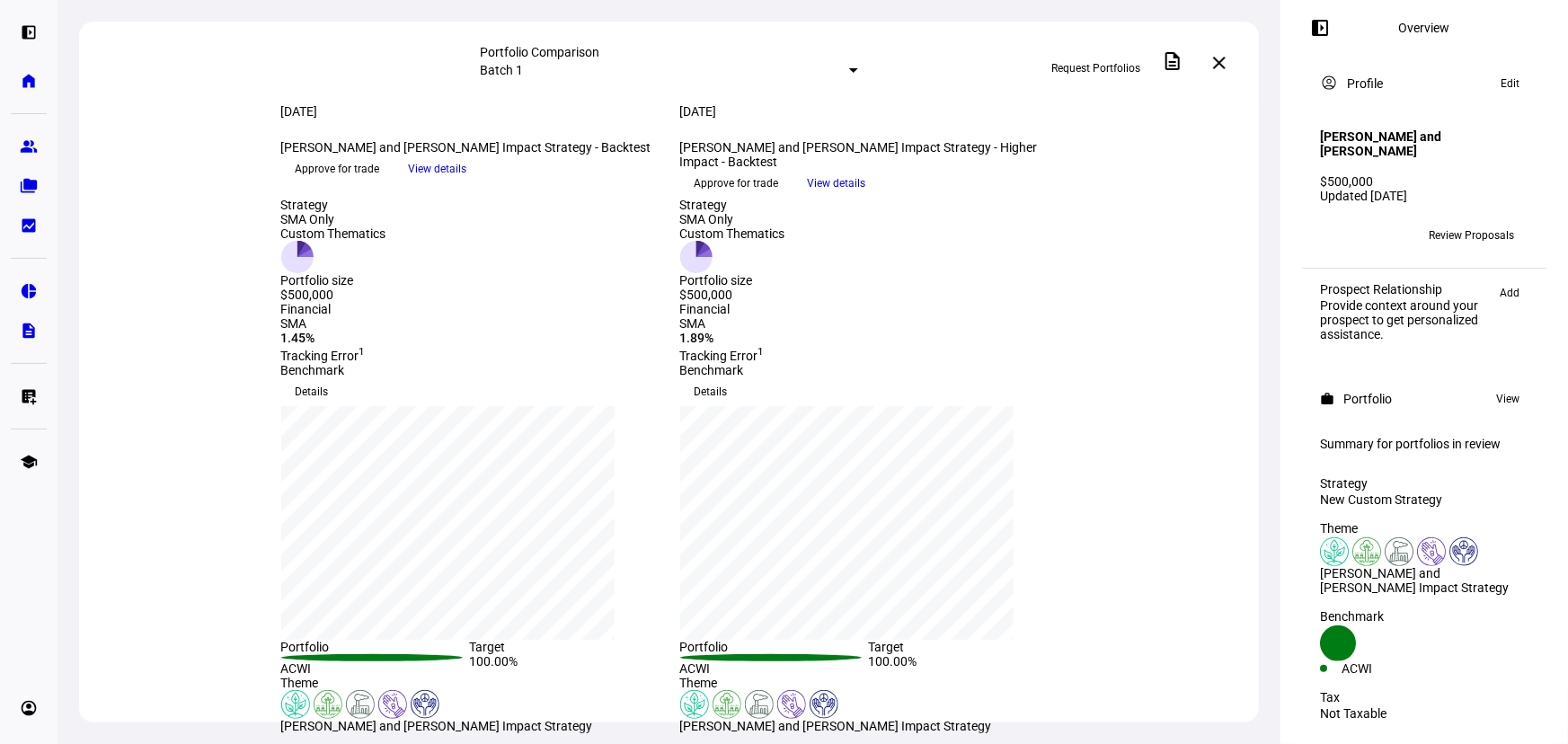
click at [1230, 78] on span at bounding box center [1219, 63] width 43 height 43
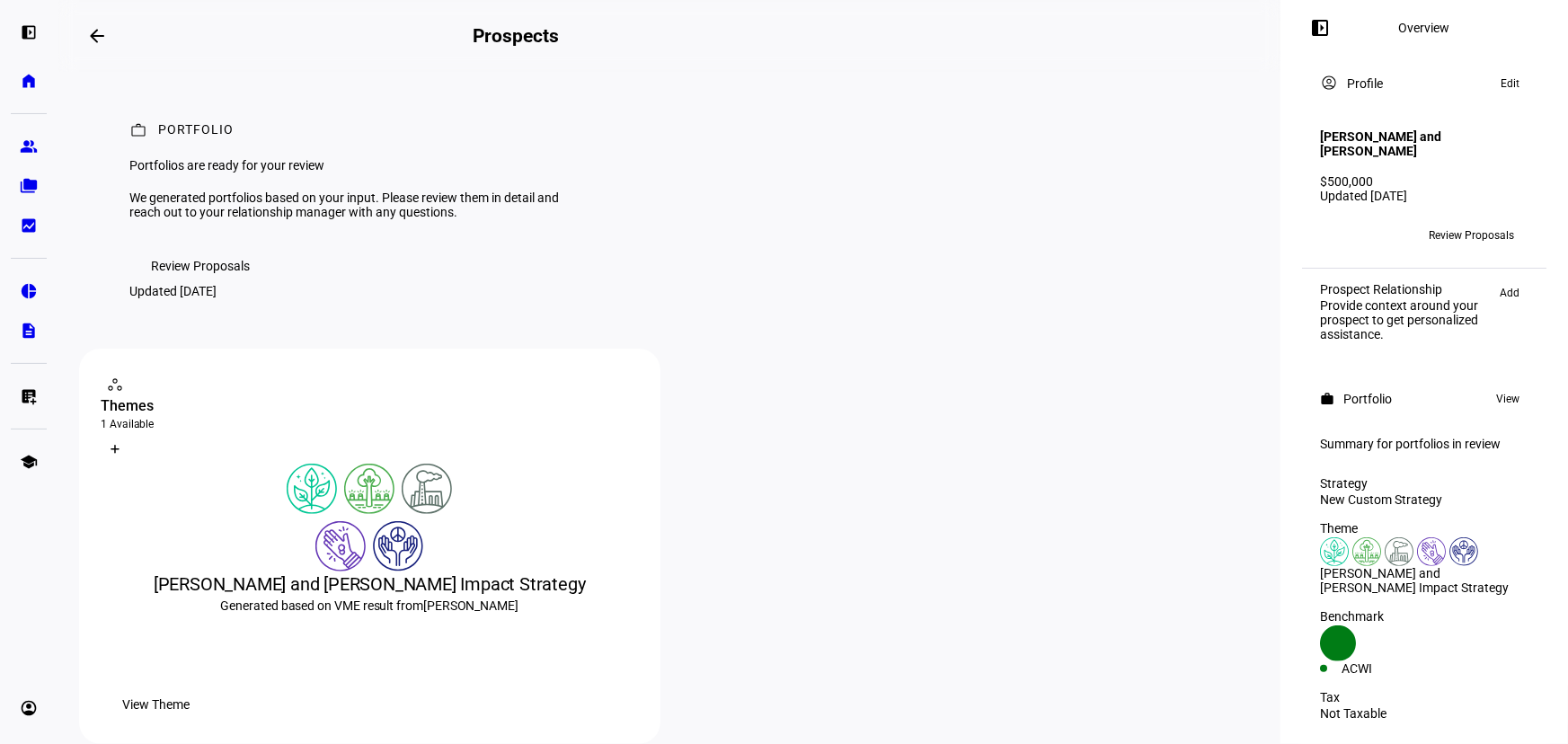
click at [229, 284] on span "Review Proposals" at bounding box center [200, 266] width 98 height 36
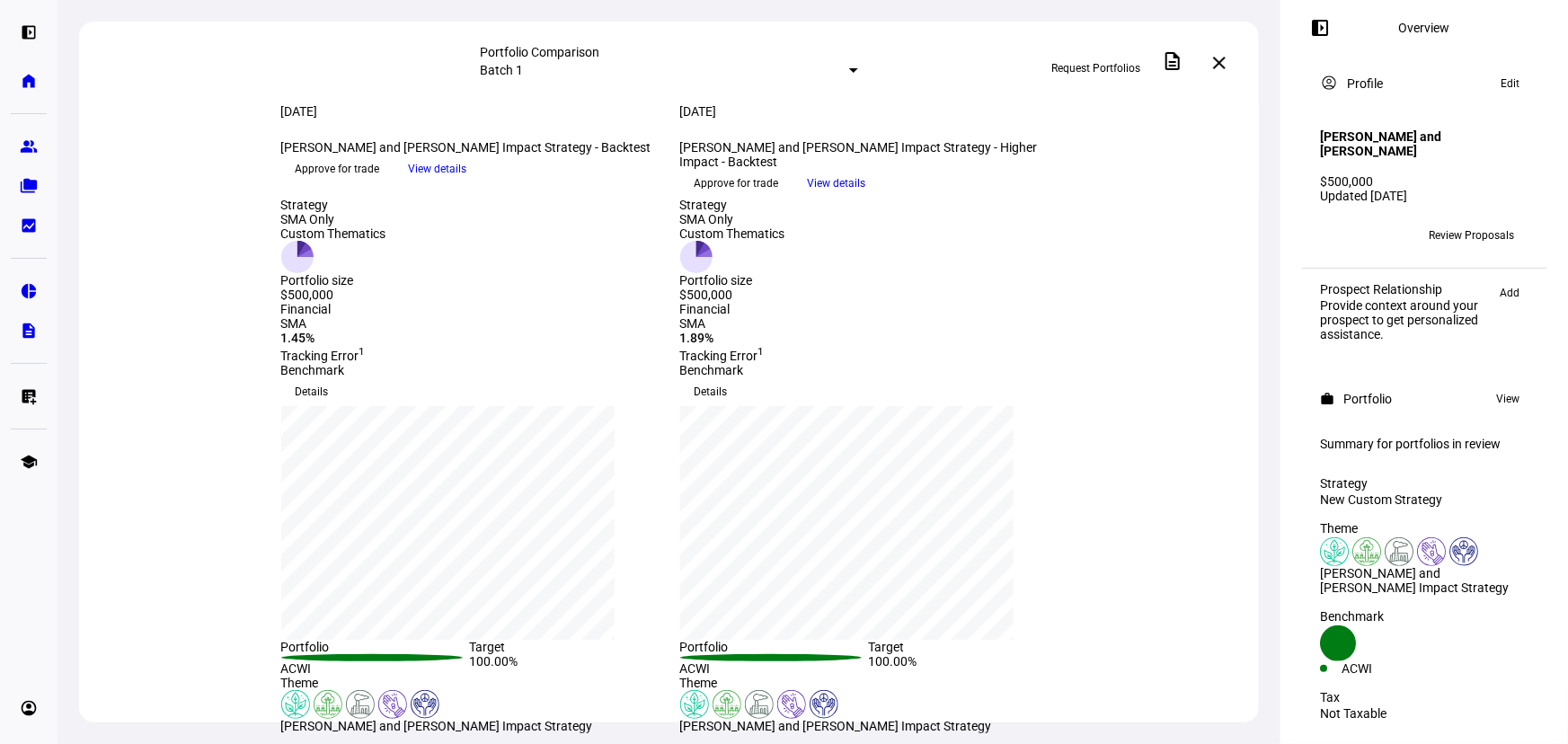
click at [849, 68] on div at bounding box center [853, 70] width 9 height 5
click at [686, 64] on div at bounding box center [784, 372] width 1568 height 744
click at [1213, 59] on span at bounding box center [1219, 63] width 43 height 43
